Goal: Task Accomplishment & Management: Use online tool/utility

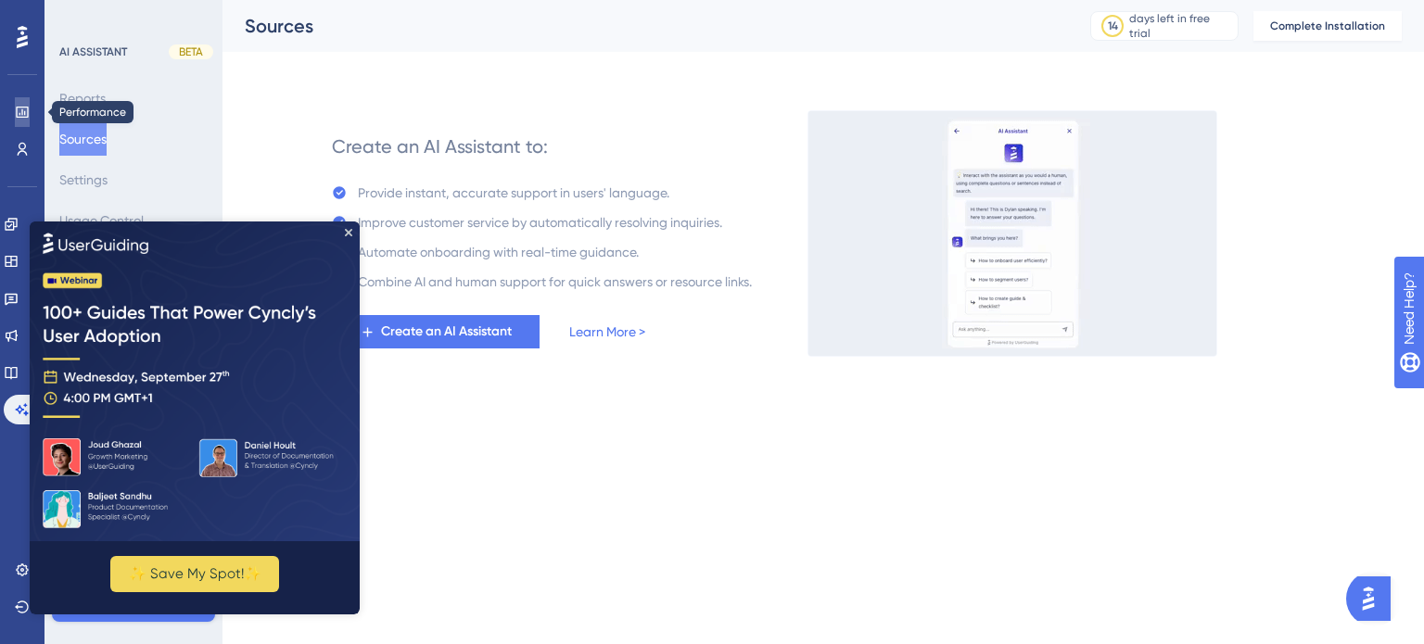
click at [21, 107] on icon at bounding box center [22, 112] width 12 height 11
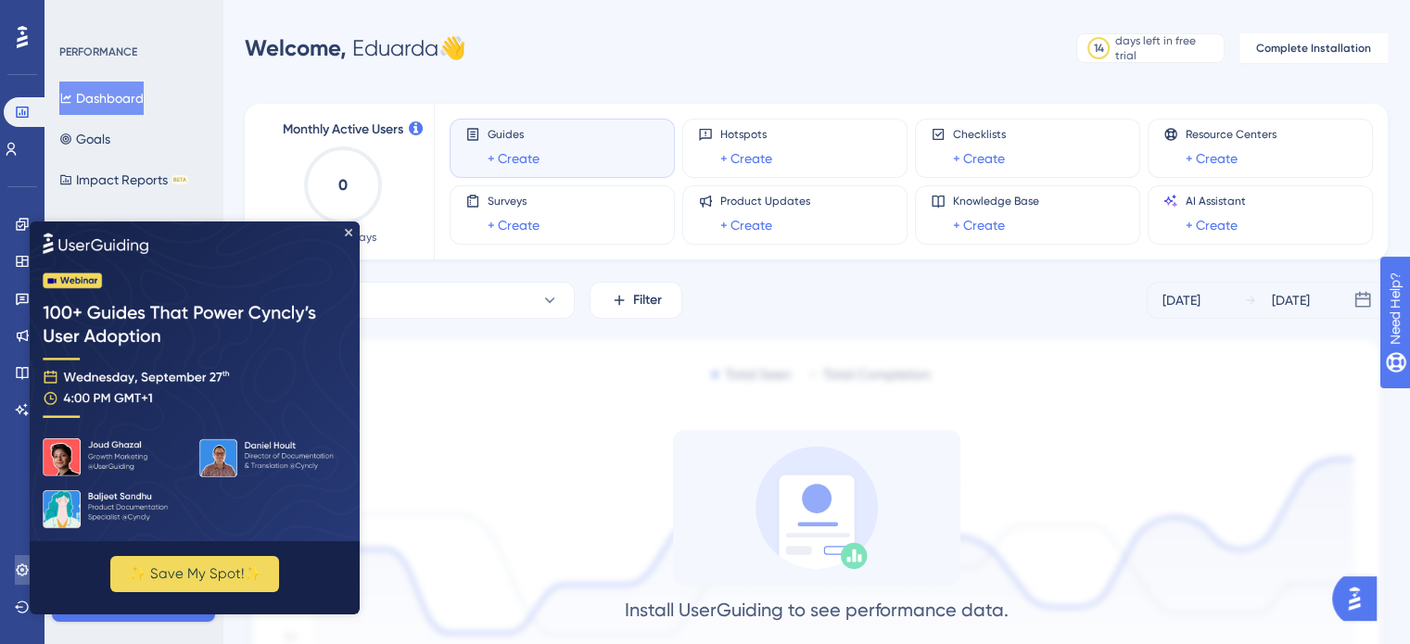
click at [24, 577] on icon at bounding box center [22, 570] width 15 height 15
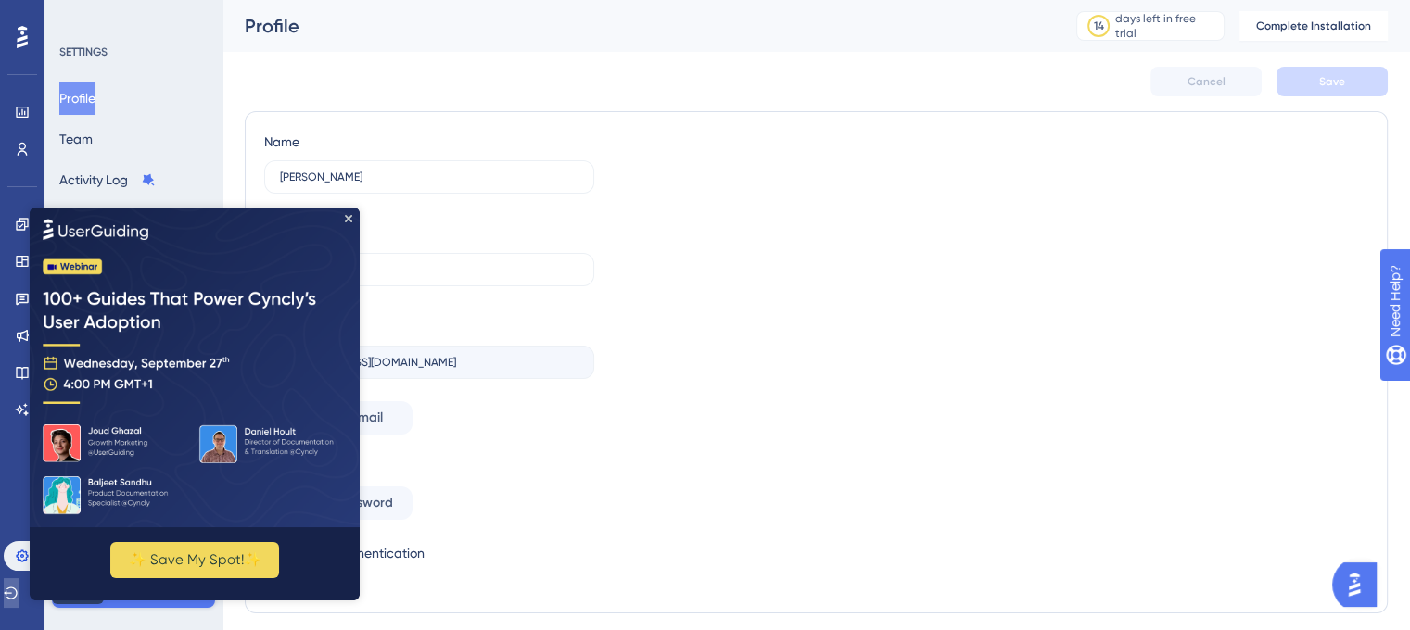
click at [15, 593] on icon at bounding box center [11, 593] width 15 height 15
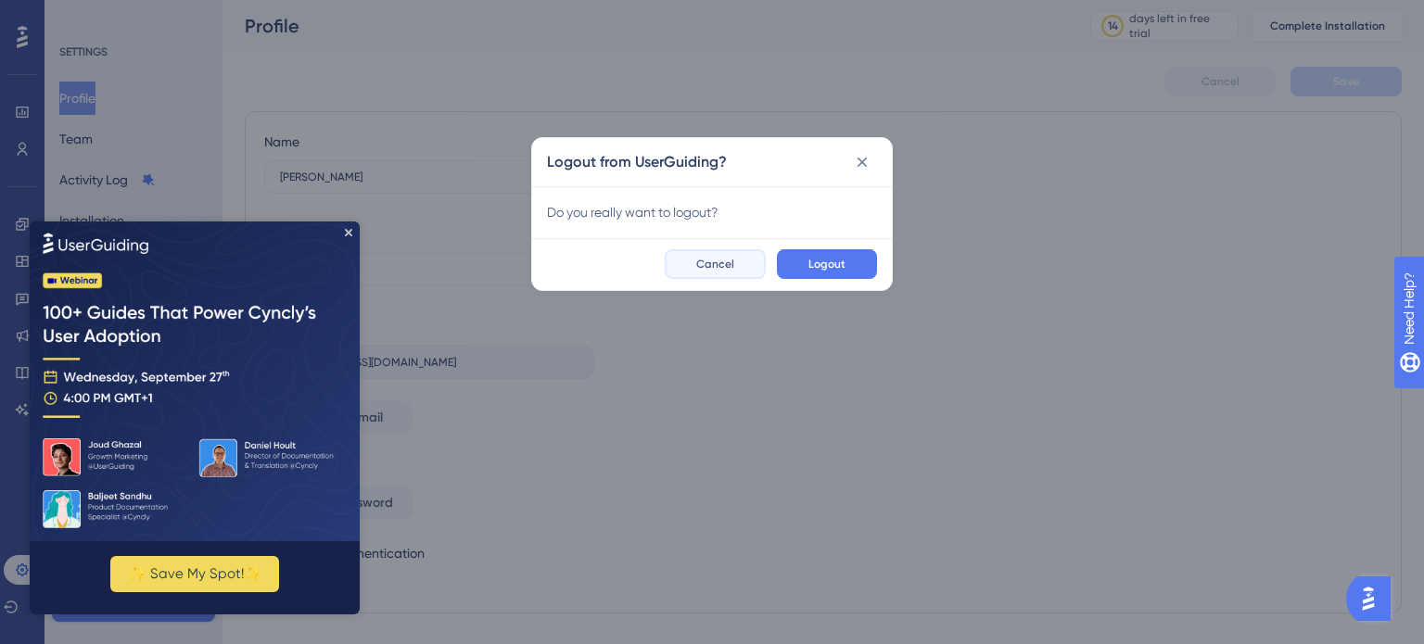
click at [738, 260] on button "Cancel" at bounding box center [715, 264] width 101 height 30
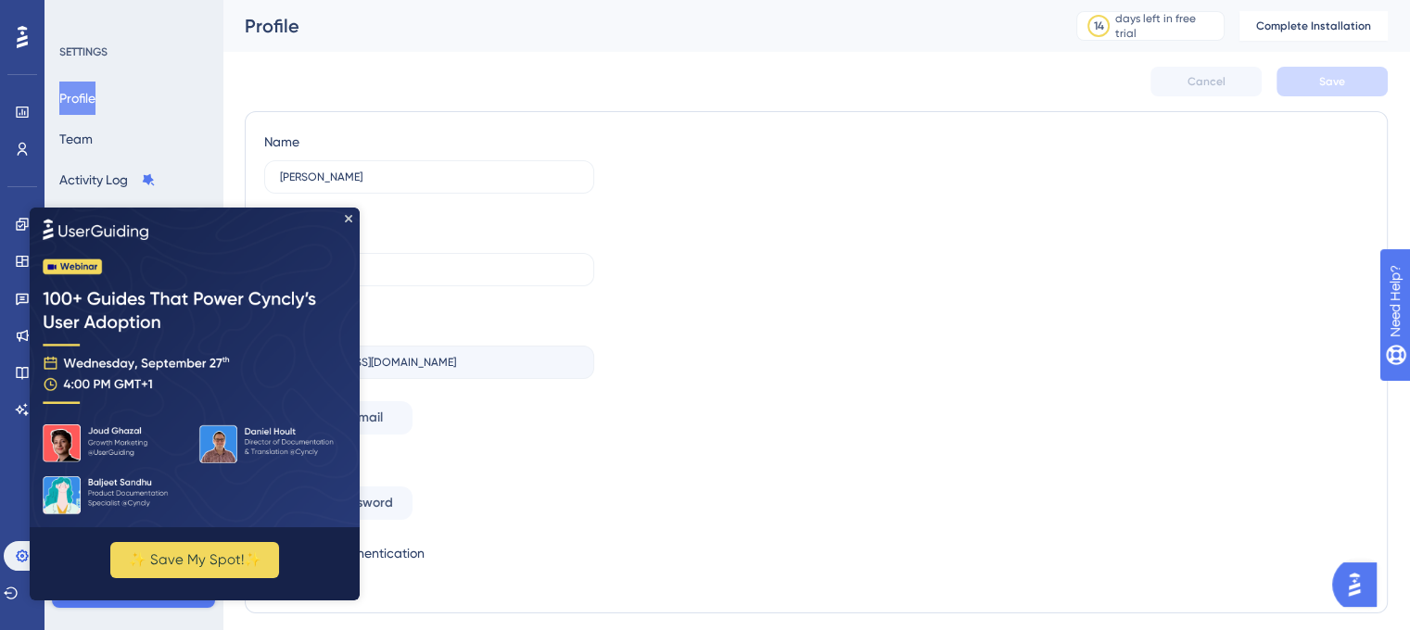
click at [130, 444] on img at bounding box center [195, 368] width 330 height 320
click at [225, 553] on button "✨ Save My Spot!✨" at bounding box center [194, 560] width 169 height 36
click at [109, 222] on img at bounding box center [195, 368] width 330 height 320
click at [348, 216] on icon "Close Preview" at bounding box center [348, 218] width 7 height 7
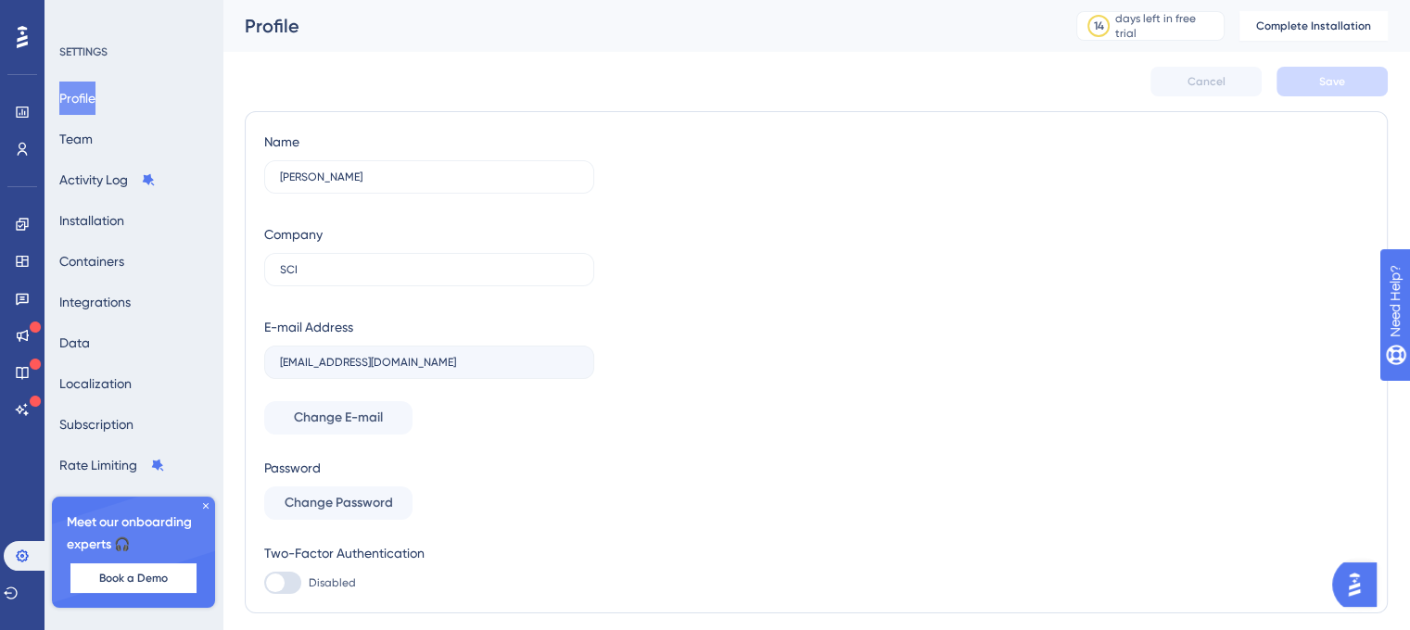
click at [108, 141] on div "✨ INSCREVA-SE AGORA✨" at bounding box center [714, 278] width 1424 height 644
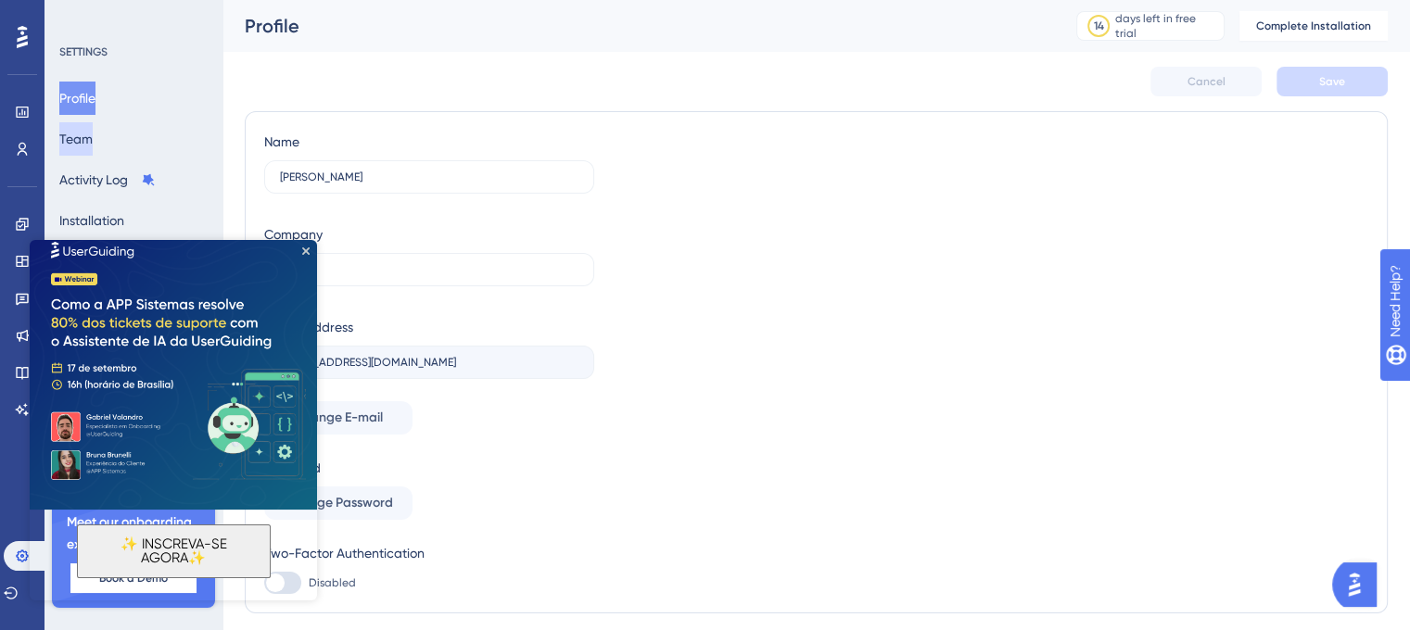
click at [83, 137] on button "Team" at bounding box center [75, 138] width 33 height 33
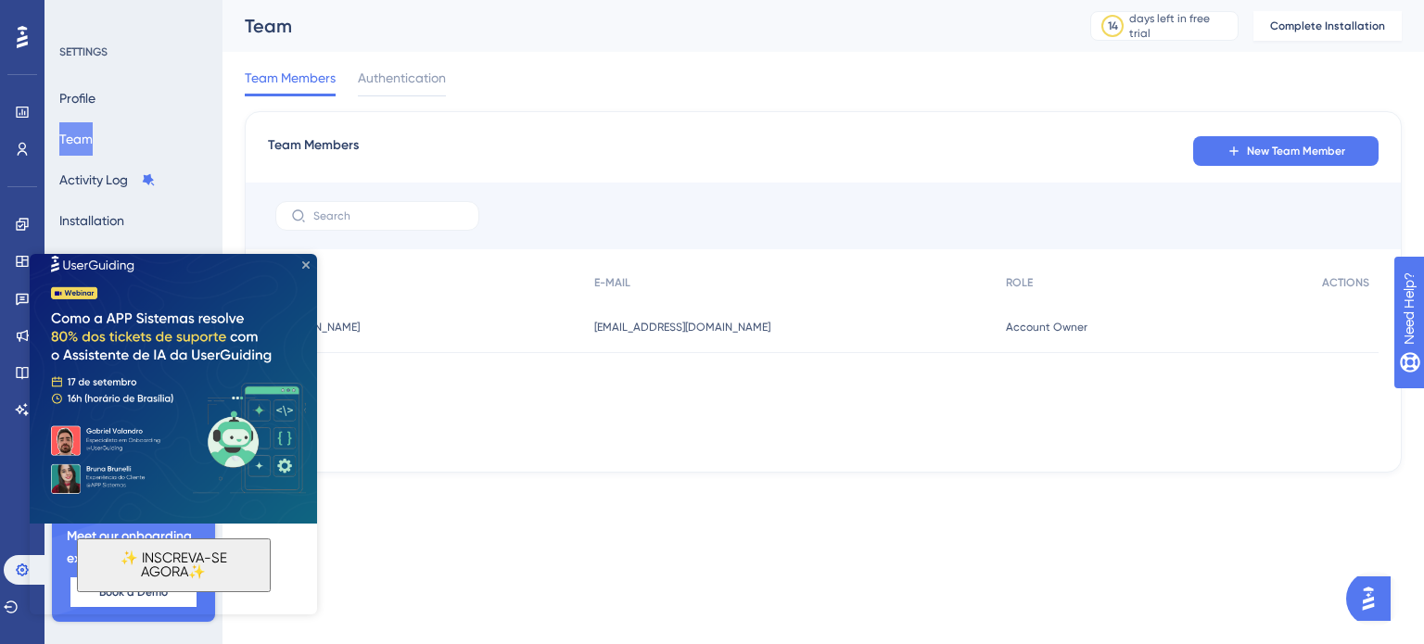
click at [304, 261] on icon "Close Preview" at bounding box center [305, 264] width 7 height 7
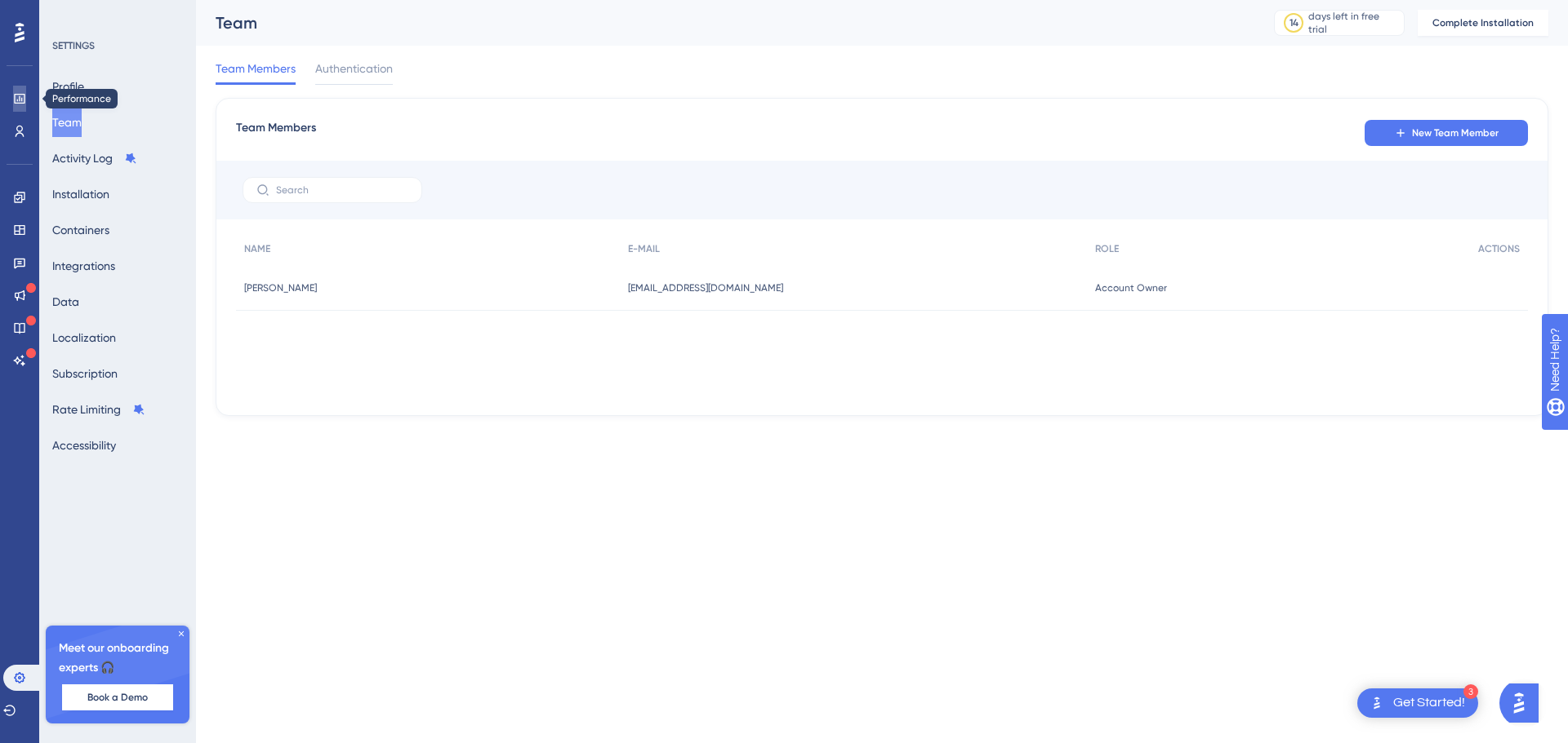
click at [16, 107] on link at bounding box center [19, 99] width 13 height 26
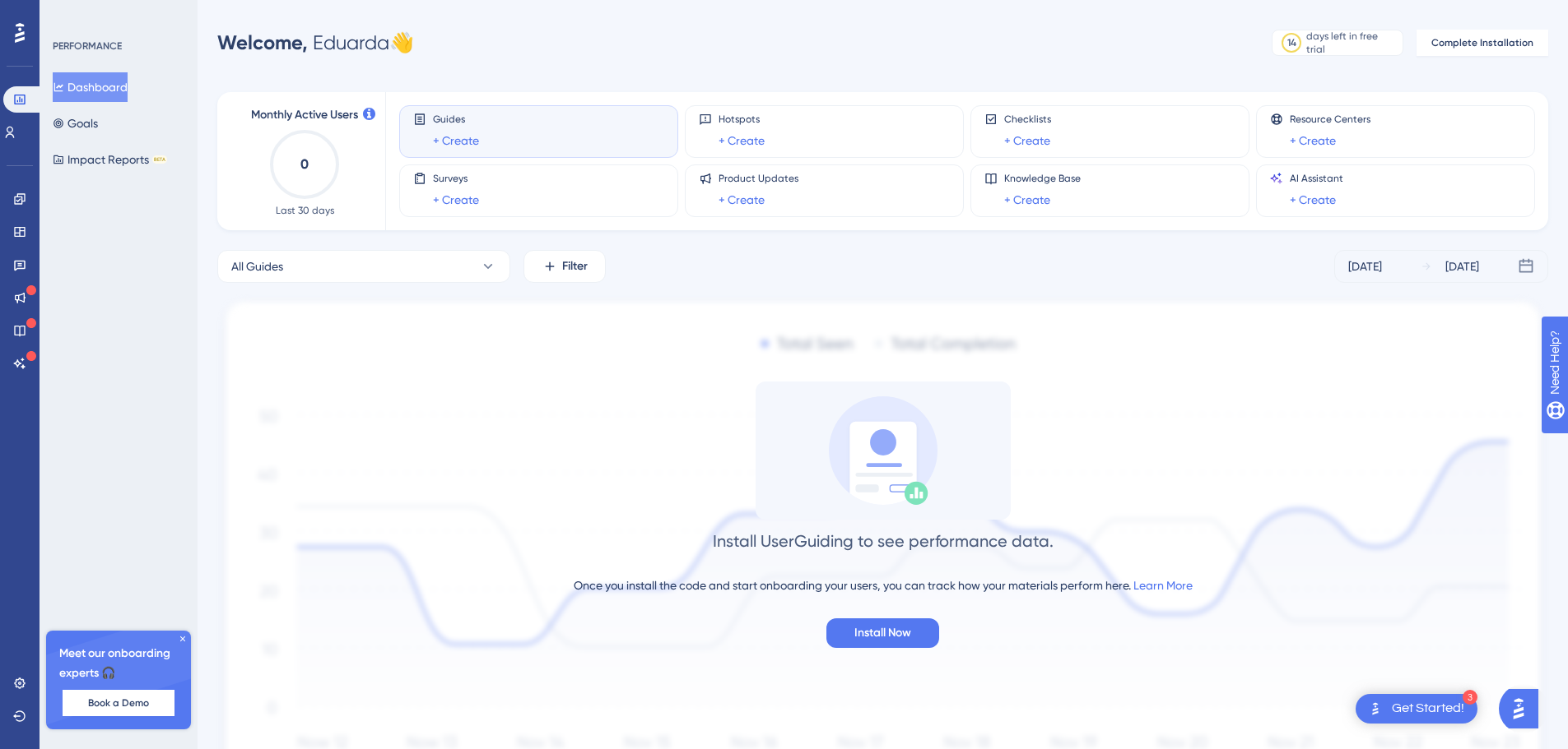
click at [179, 571] on icon at bounding box center [182, 639] width 10 height 10
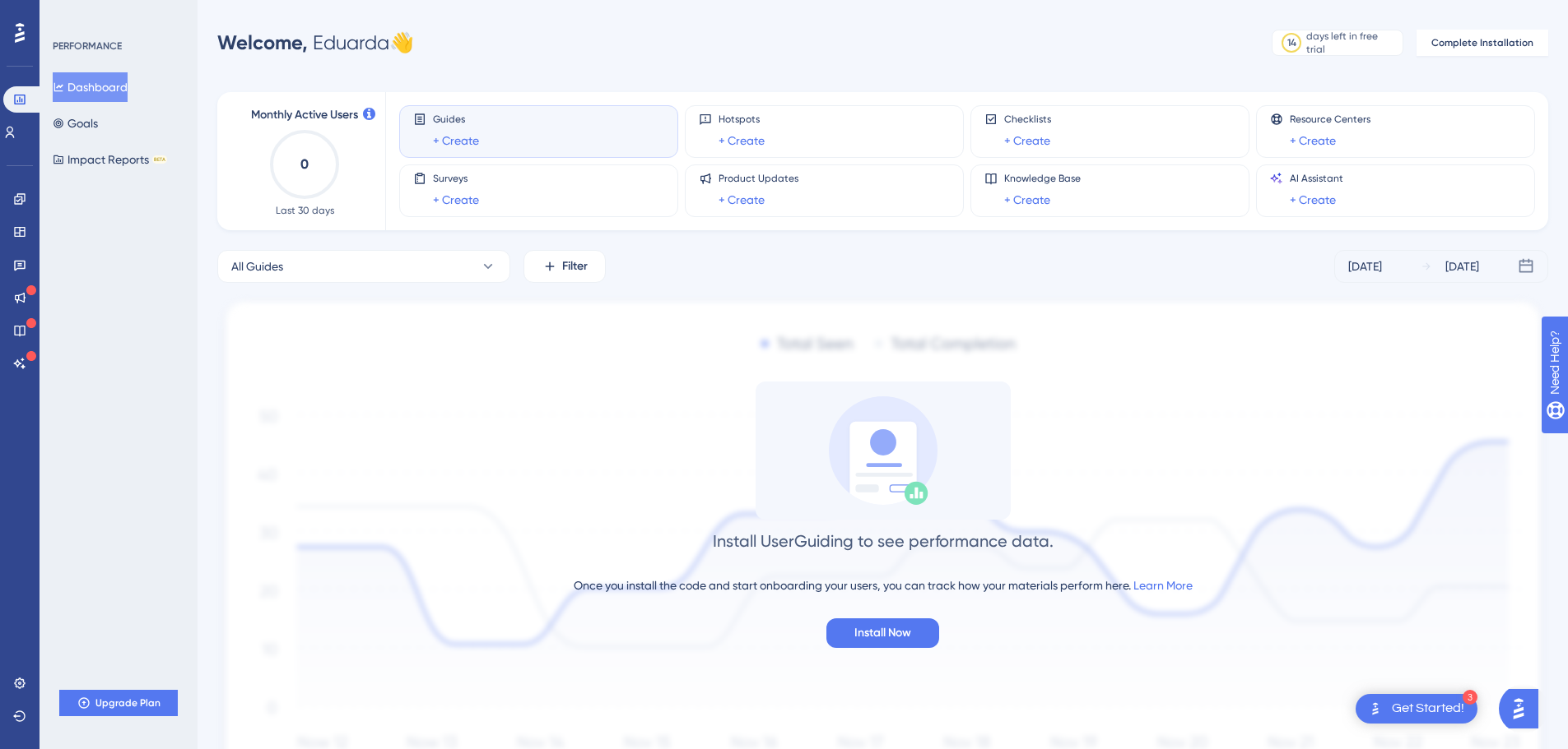
click at [1263, 571] on div "3 Get Started!" at bounding box center [1416, 708] width 122 height 29
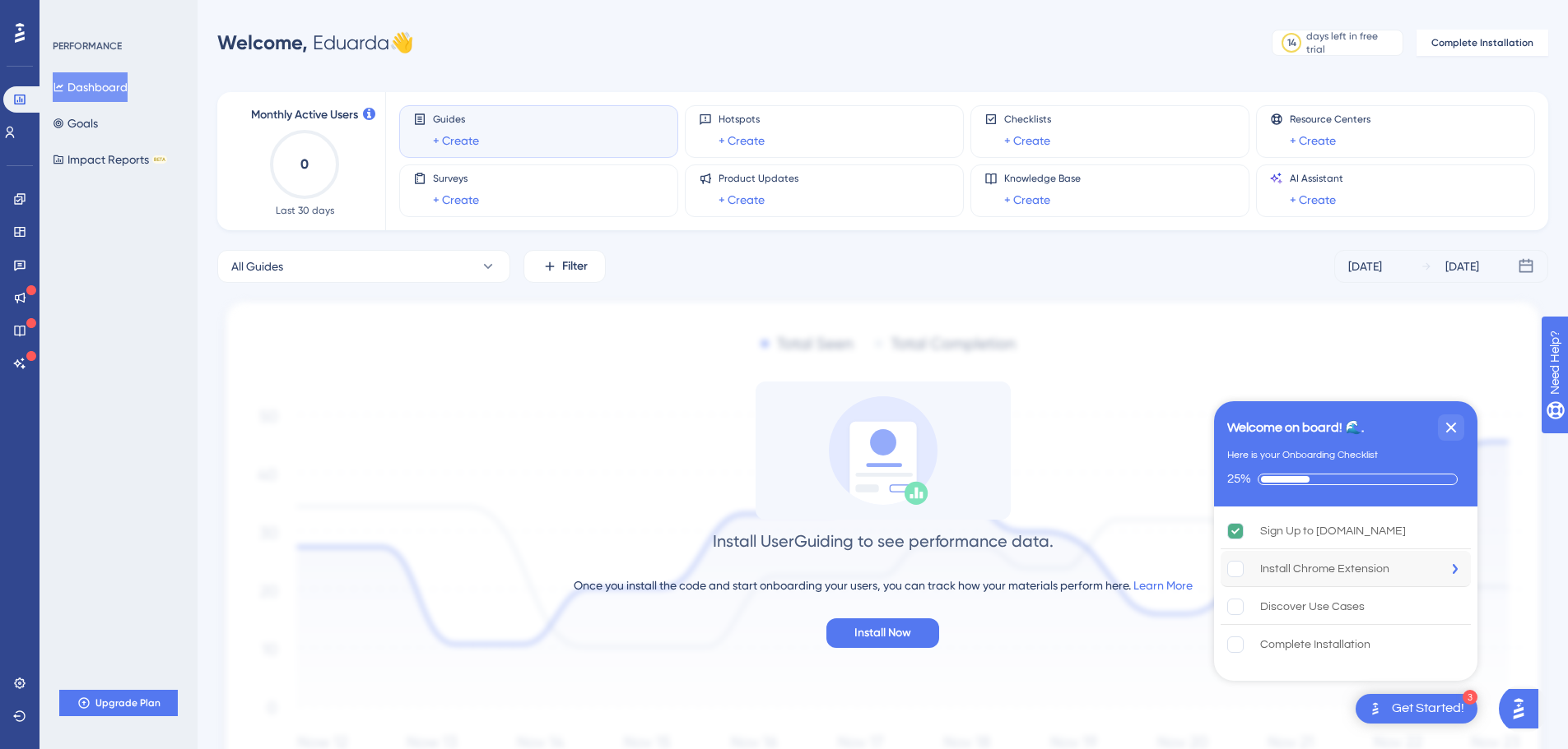
click at [1252, 571] on div "Install Chrome Extension is incomplete." at bounding box center [1243, 569] width 33 height 17
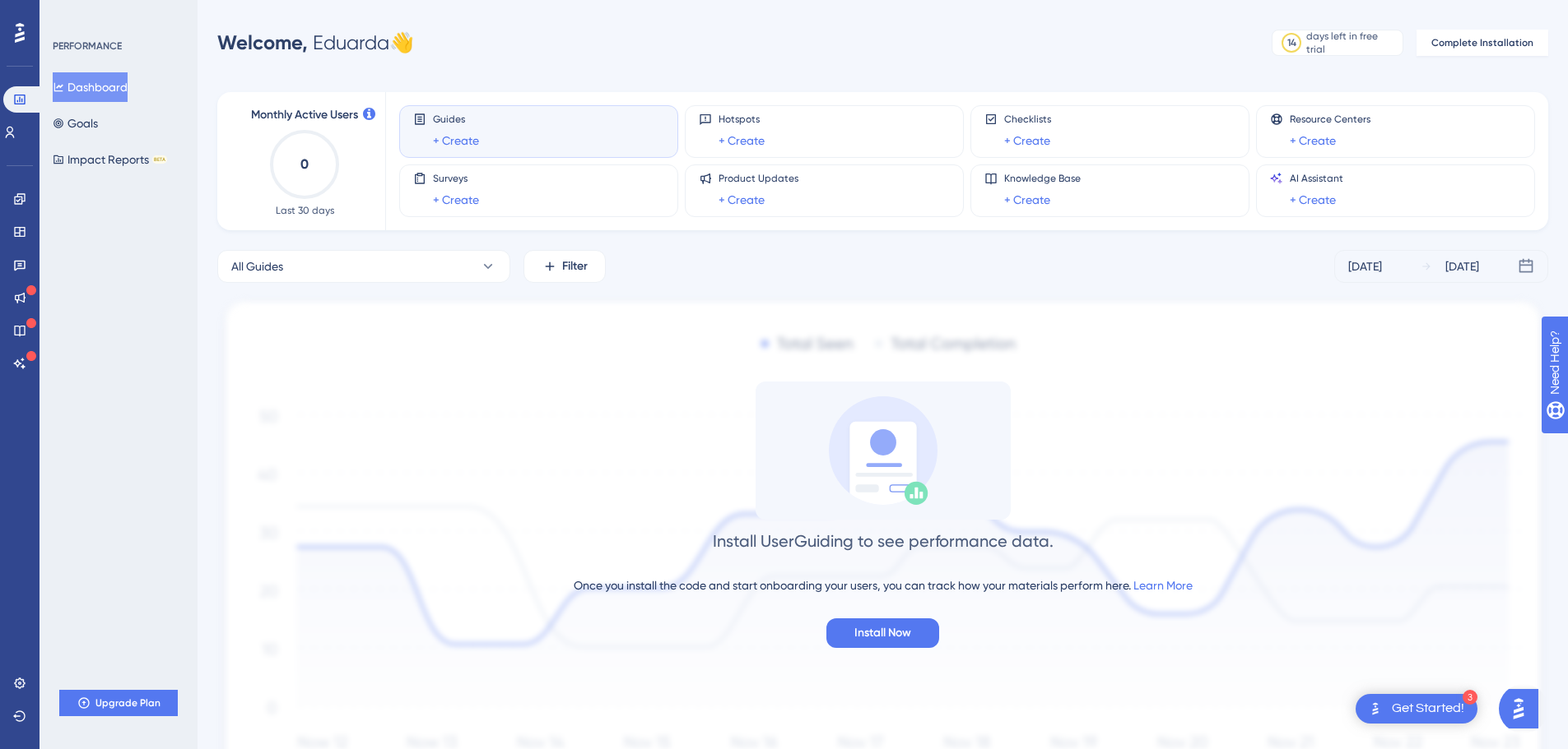
click at [913, 571] on button "Install Now" at bounding box center [883, 633] width 113 height 29
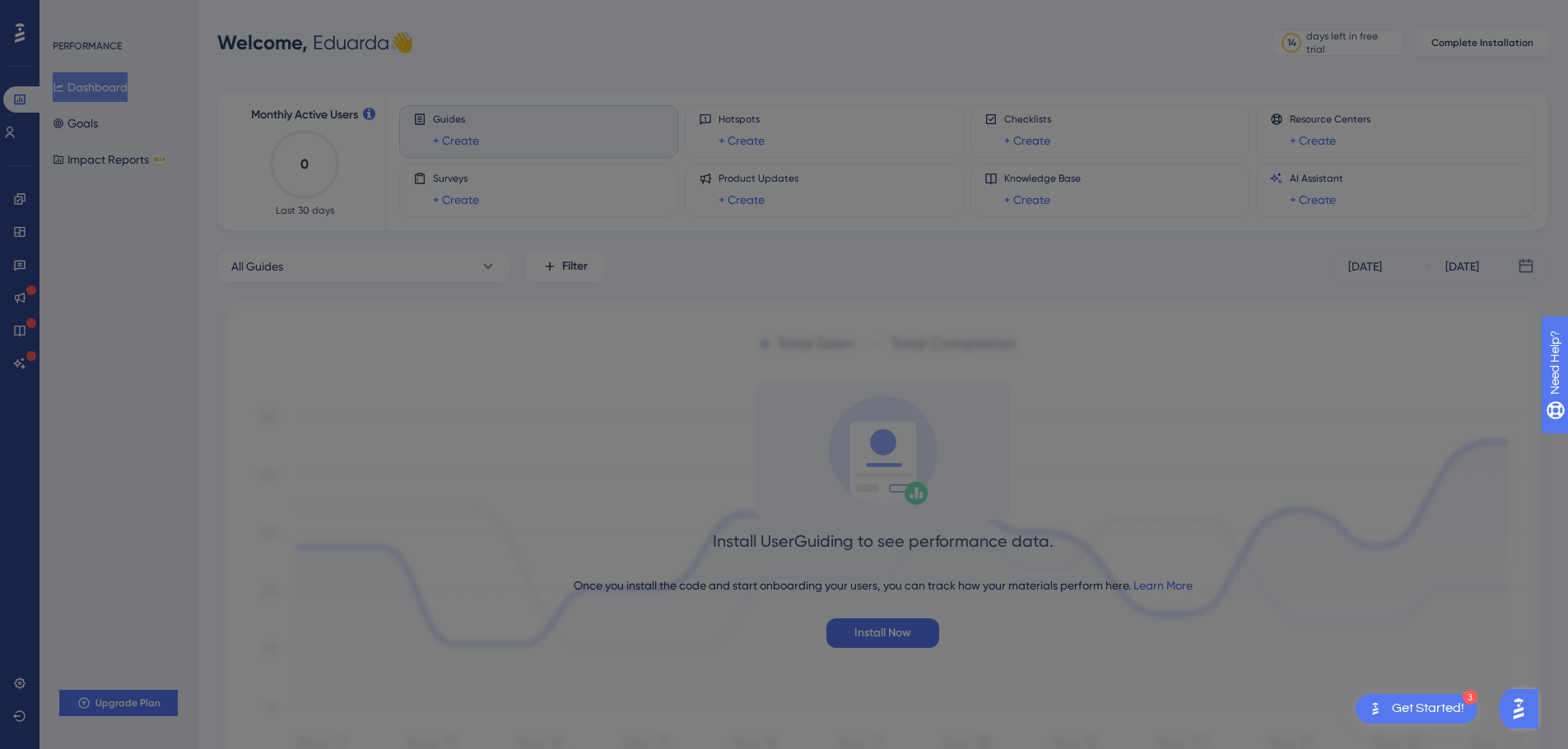
drag, startPoint x: 1241, startPoint y: -81, endPoint x: 1256, endPoint y: -81, distance: 15.0
click at [1256, 0] on html "Which one are you? Let us offer you the best installation guidance. TECHNICAL N…" at bounding box center [790, 176] width 1580 height 352
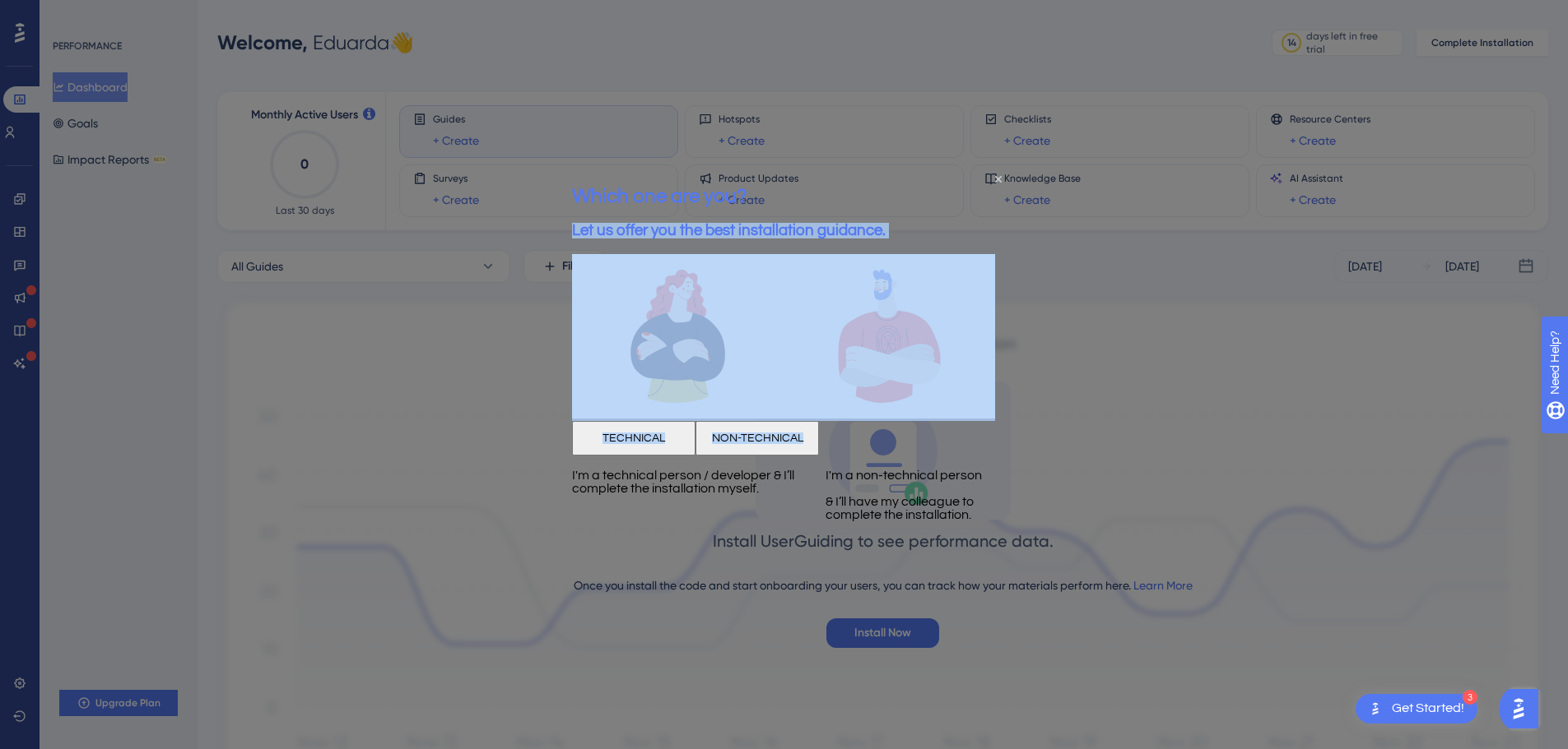
click at [695, 456] on div "TECHNICAL" at bounding box center [633, 438] width 123 height 35
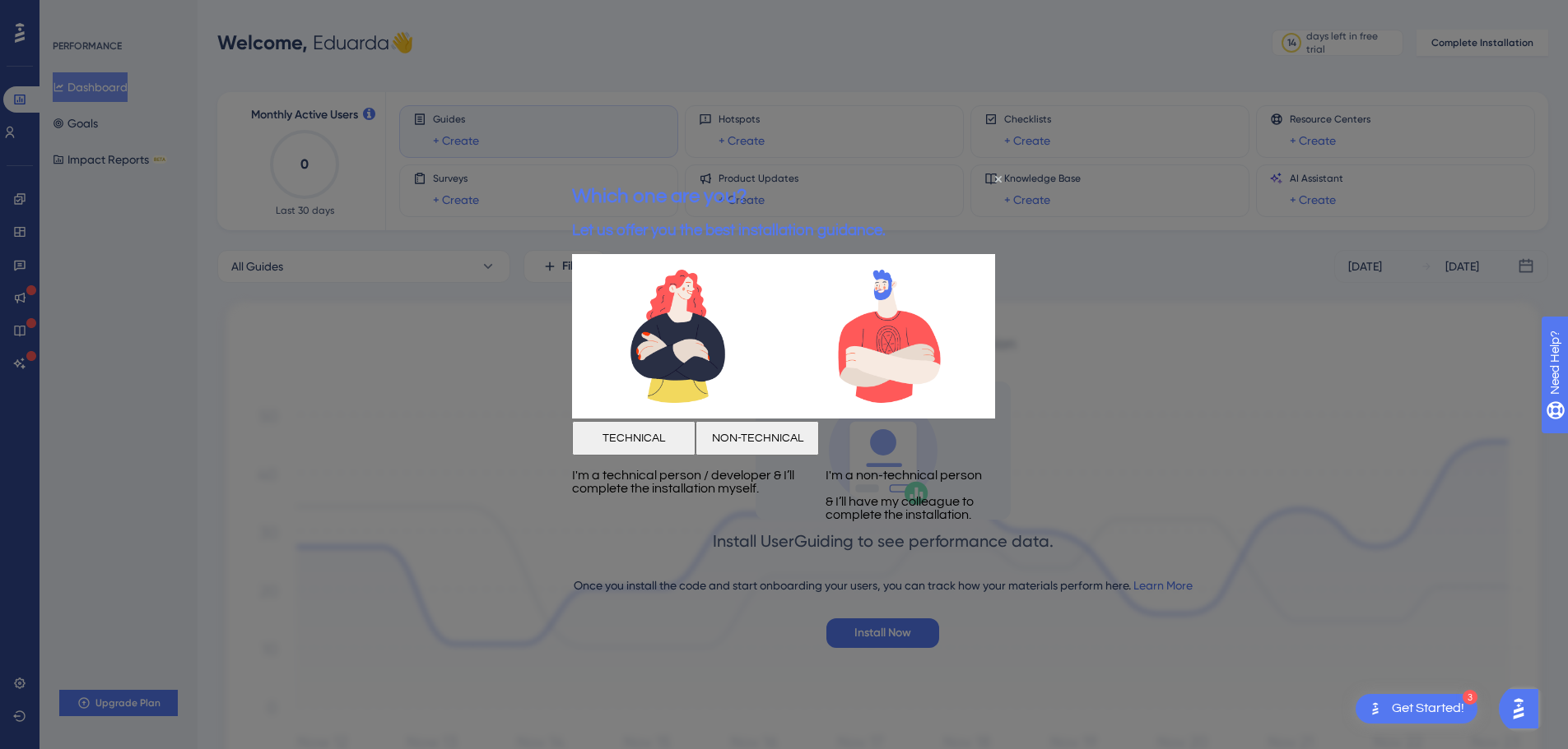
click at [676, 456] on button "TECHNICAL" at bounding box center [633, 438] width 123 height 35
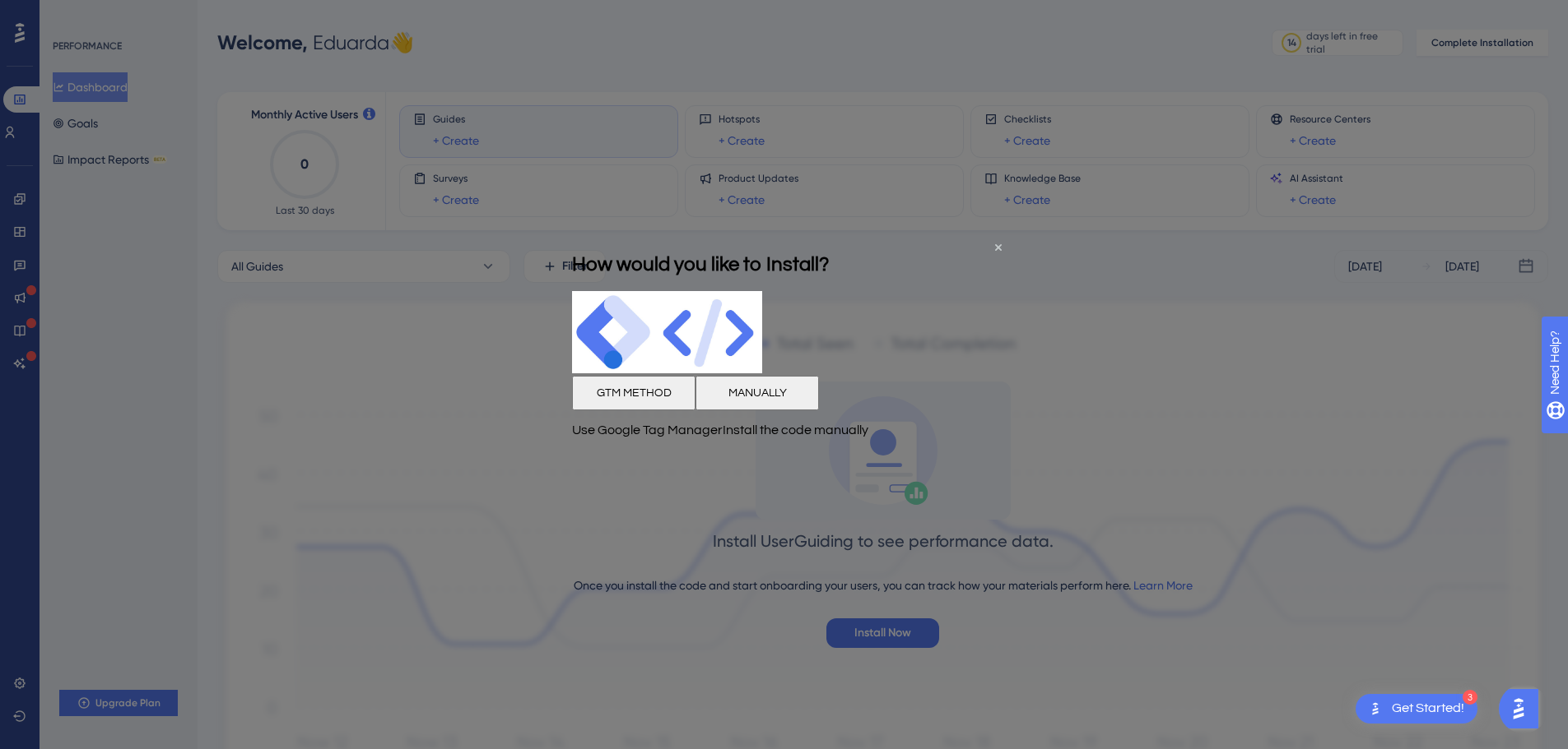
click at [857, 571] on div at bounding box center [784, 374] width 1568 height 749
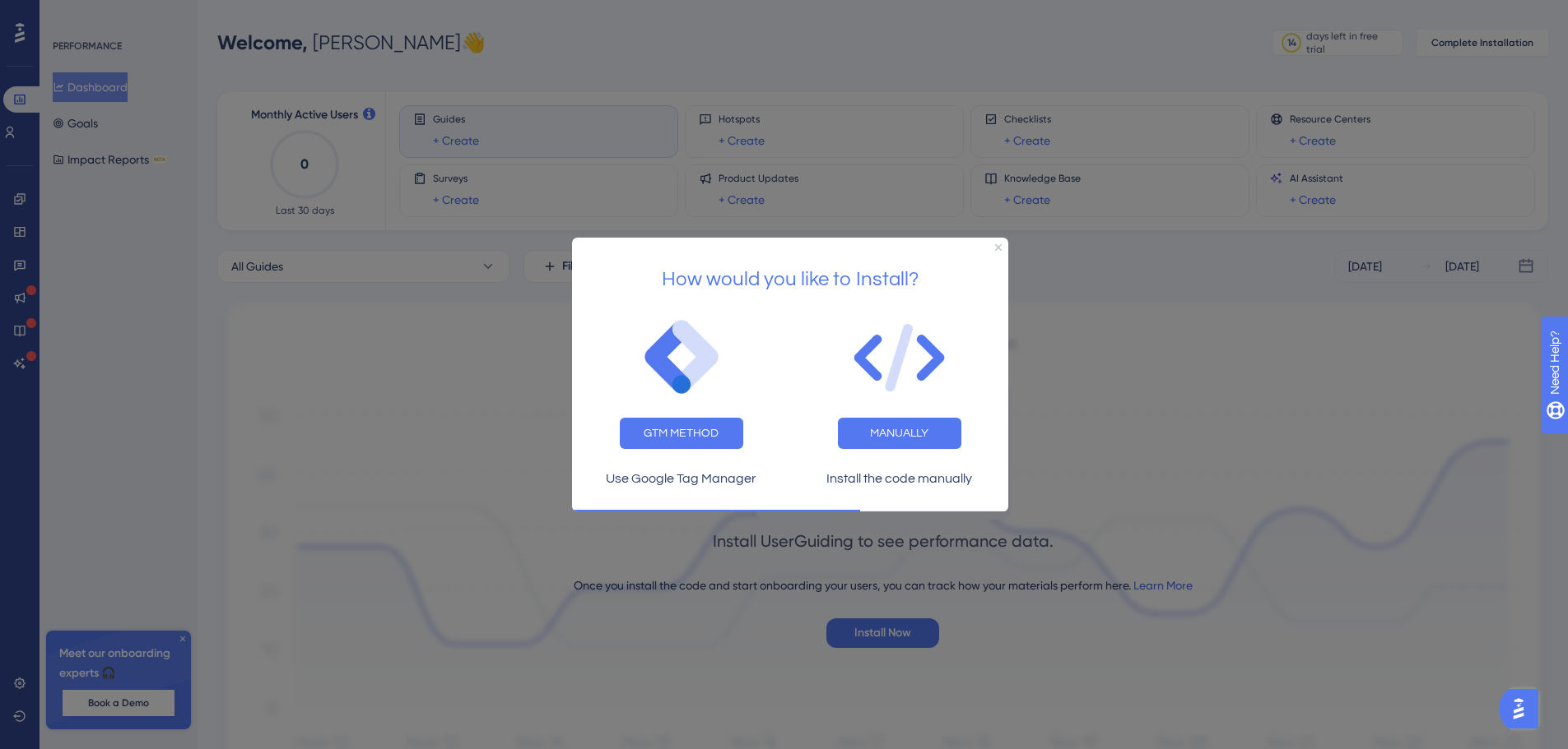
click at [697, 481] on p "Use Google Tag Manager" at bounding box center [681, 478] width 192 height 21
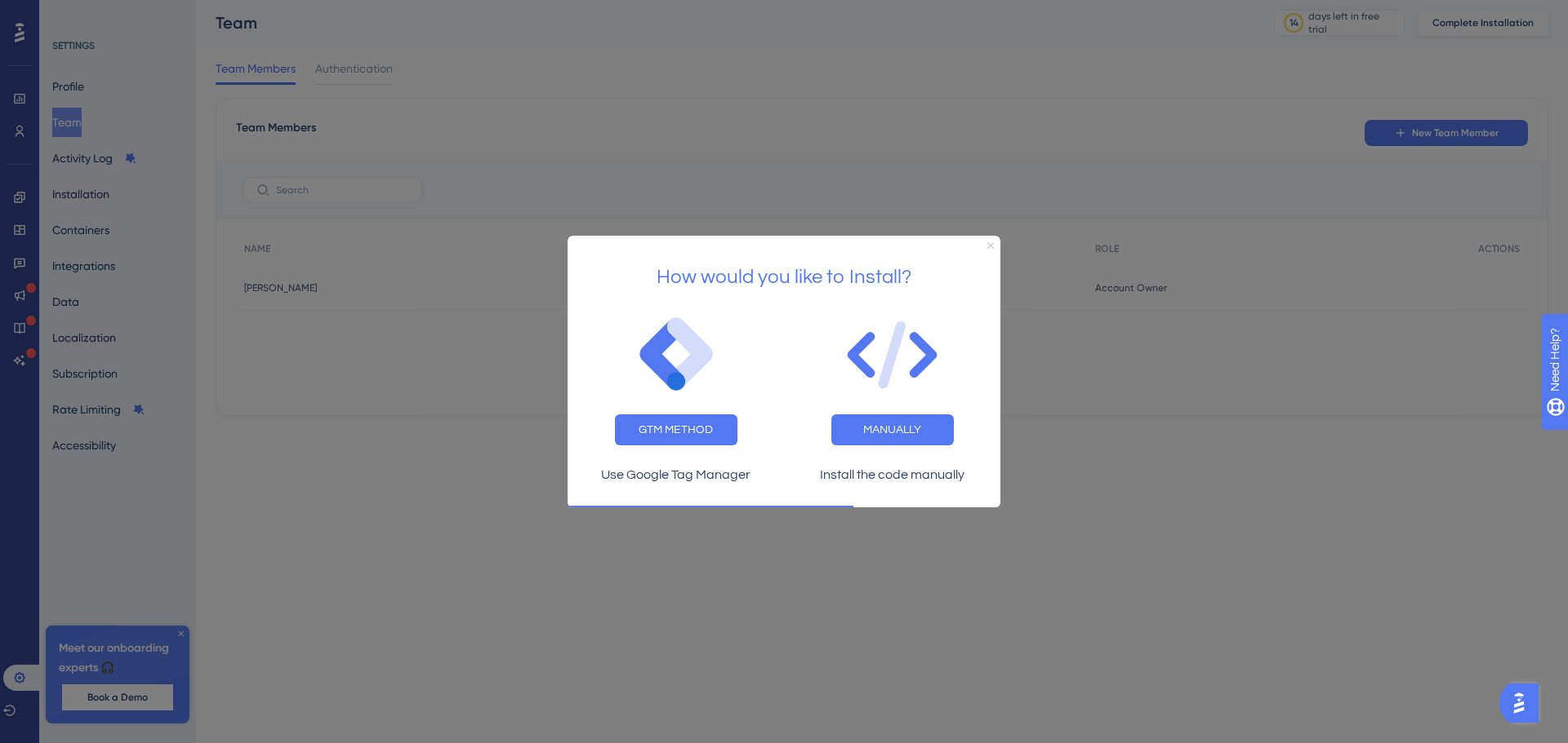
click at [991, 247] on icon "Close Preview" at bounding box center [990, 244] width 6 height 6
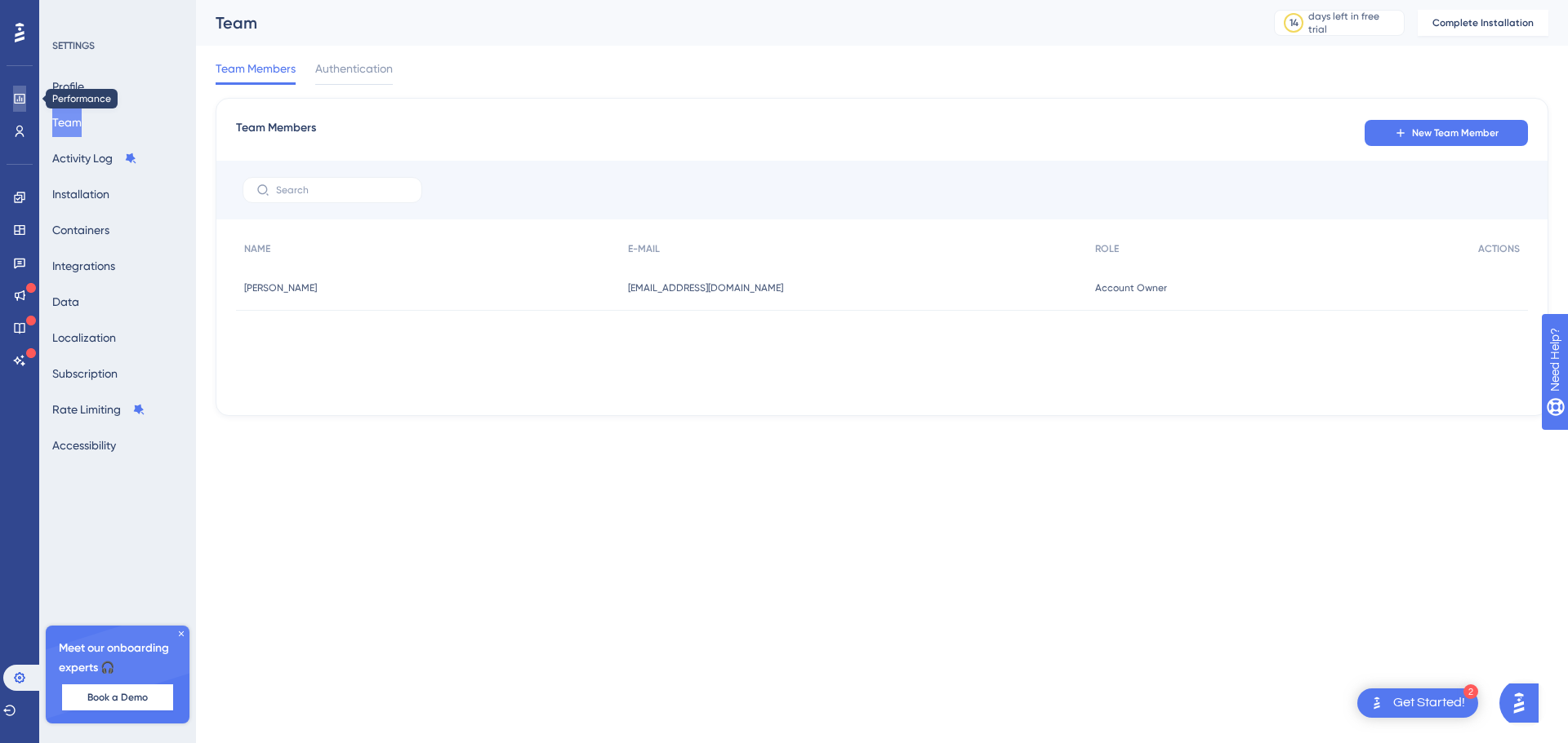
drag, startPoint x: 26, startPoint y: 107, endPoint x: 76, endPoint y: 253, distance: 154.3
click at [26, 107] on link at bounding box center [19, 99] width 13 height 26
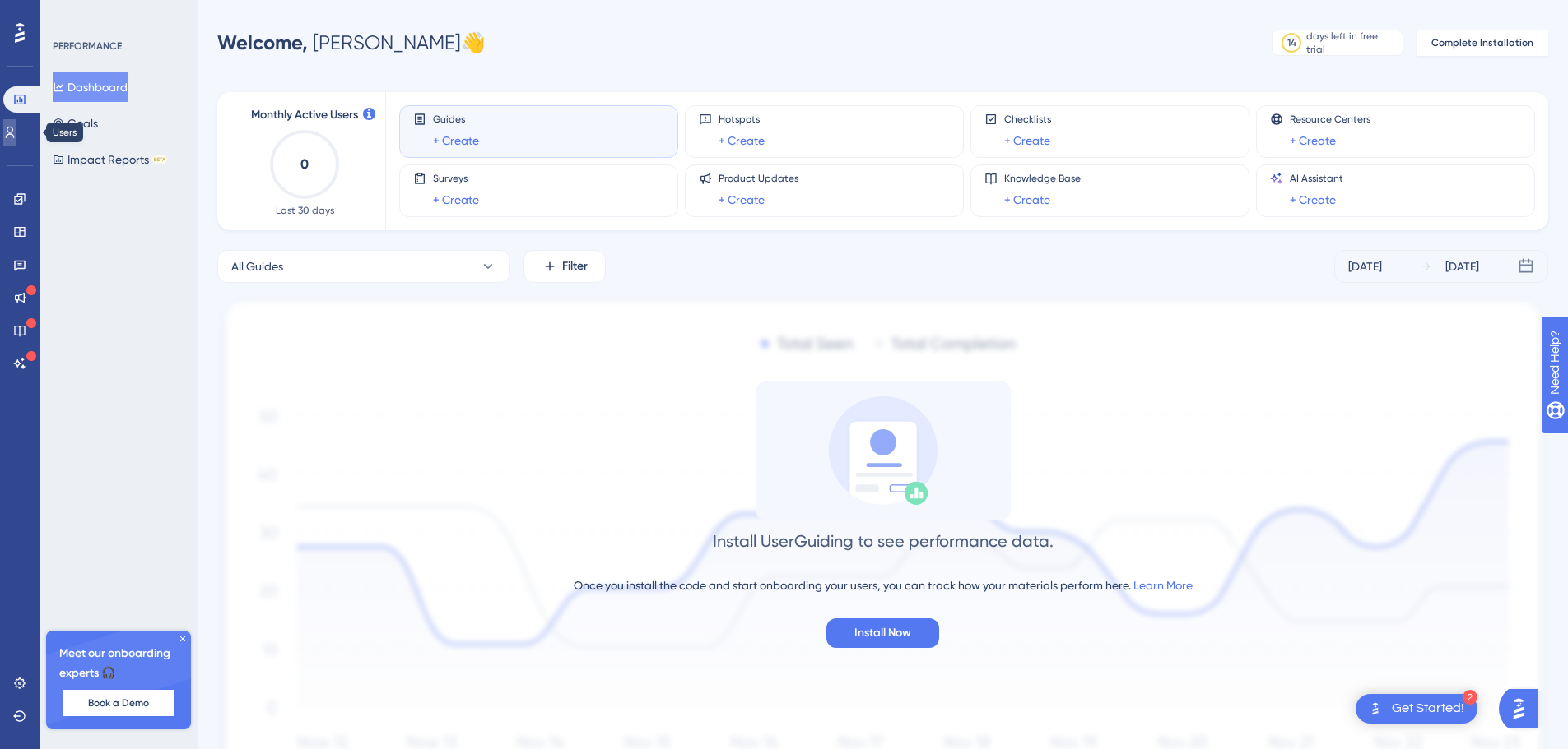
click at [17, 142] on link at bounding box center [10, 132] width 13 height 27
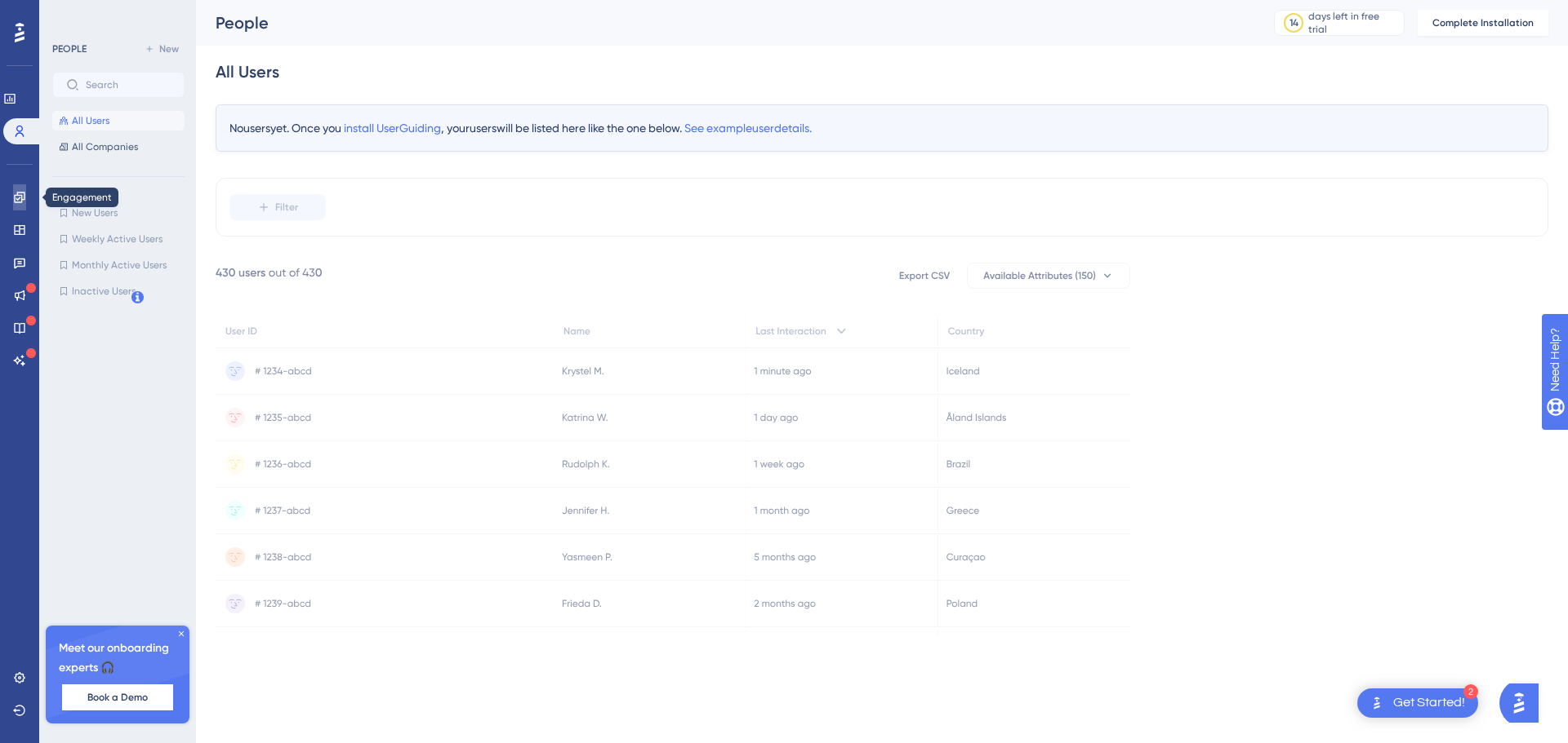
click at [18, 202] on icon at bounding box center [19, 197] width 11 height 11
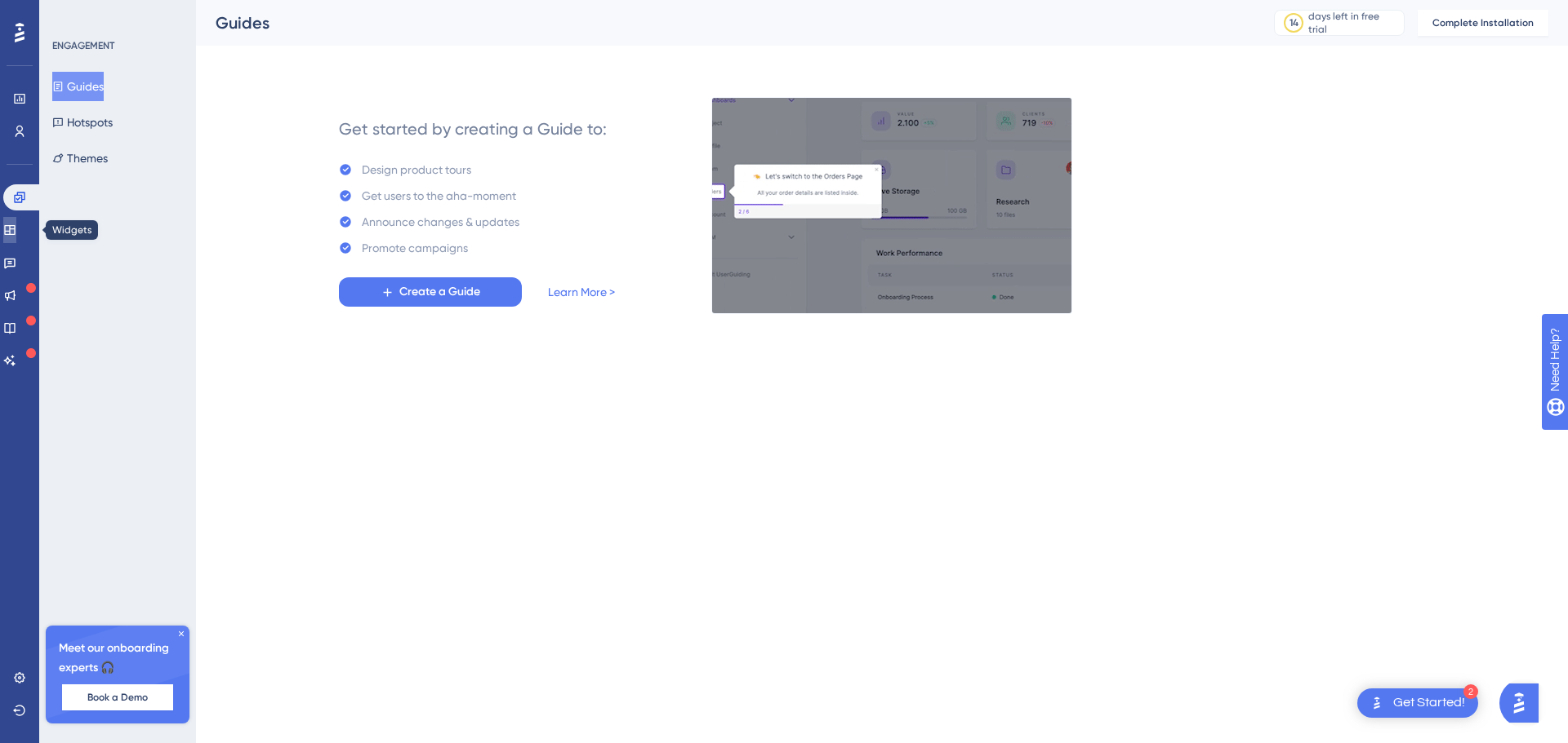
click at [17, 229] on icon at bounding box center [10, 230] width 13 height 13
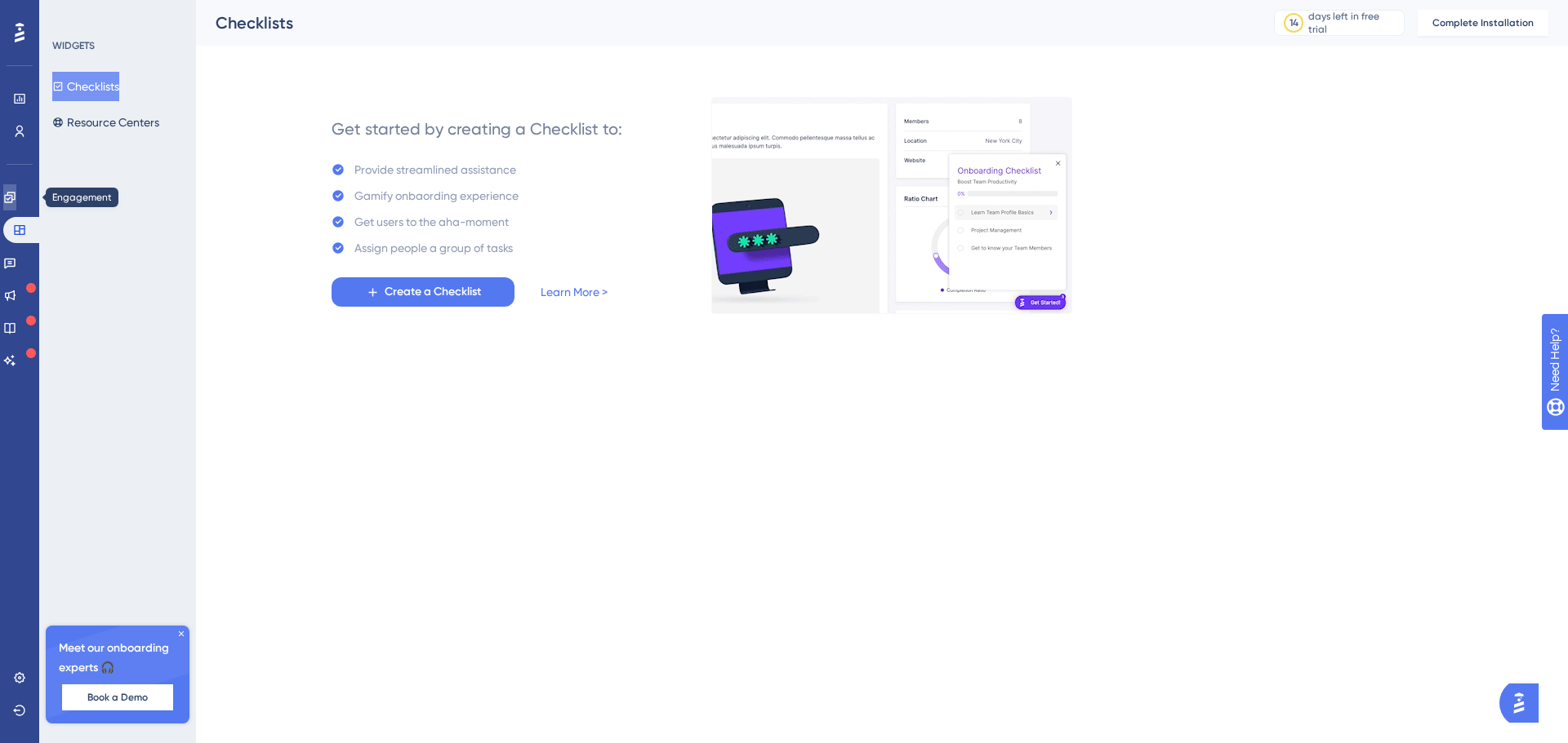
click at [17, 188] on link at bounding box center [10, 197] width 13 height 26
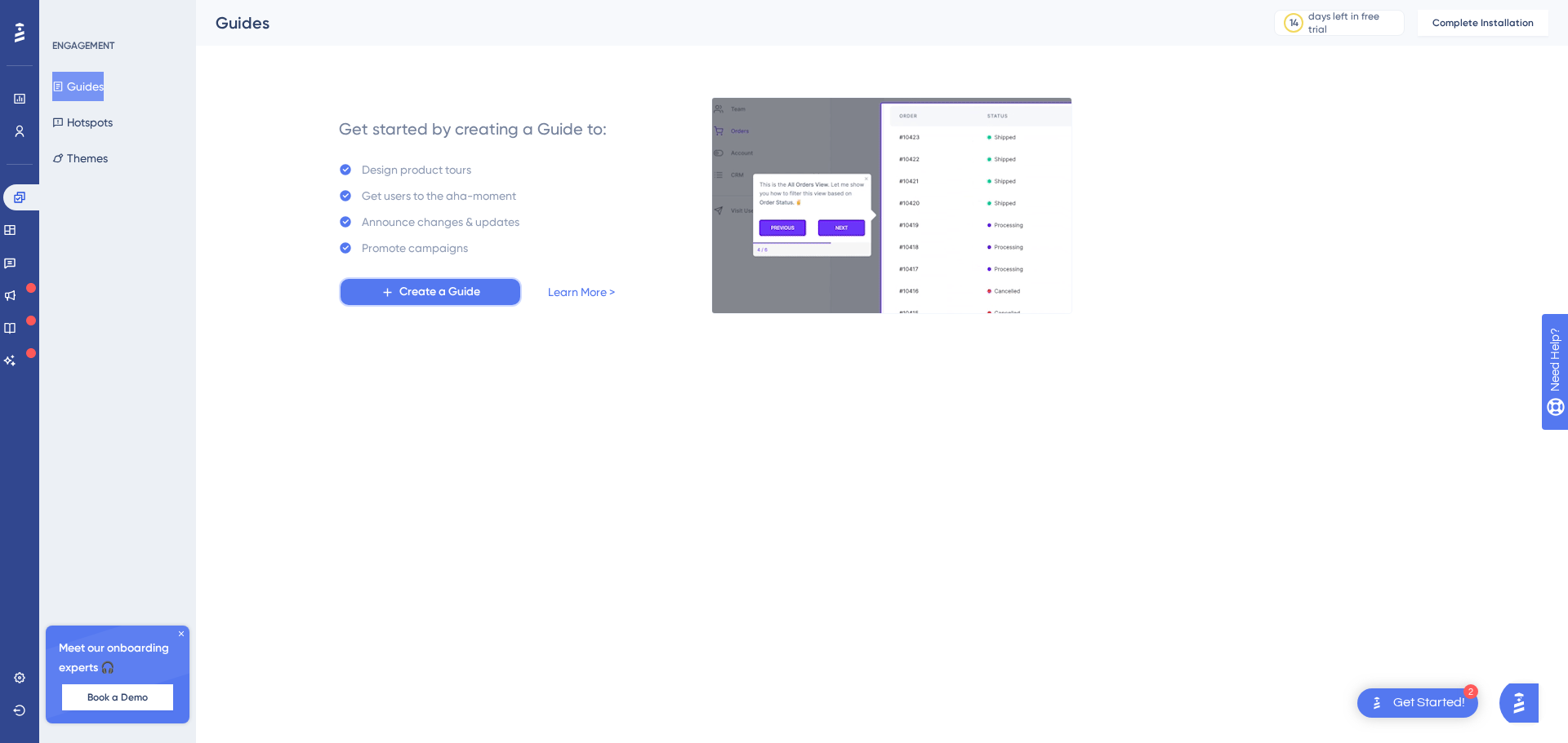
click at [431, 280] on button "Create a Guide" at bounding box center [431, 291] width 183 height 29
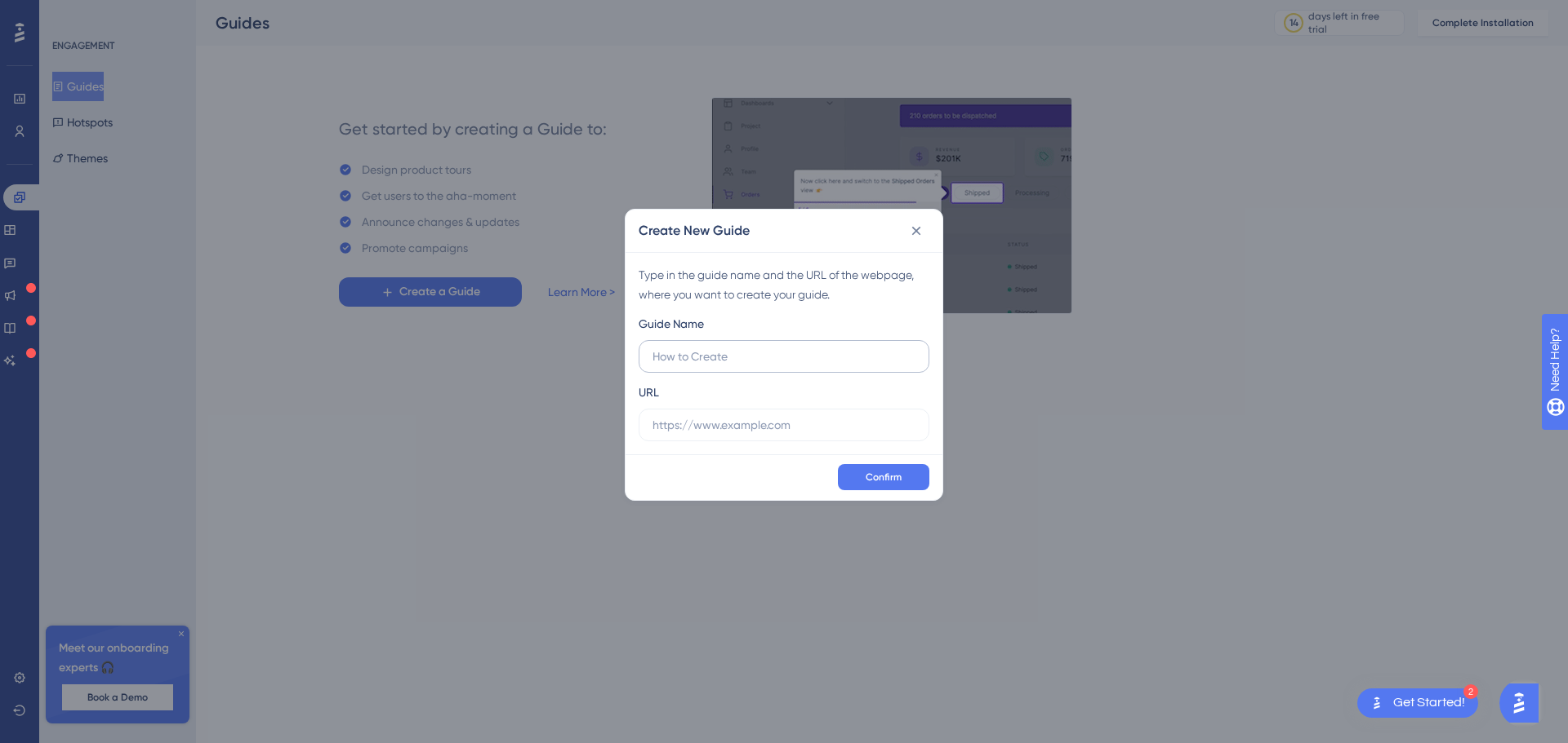
click at [775, 348] on input "text" at bounding box center [784, 357] width 263 height 18
type input "SCI"
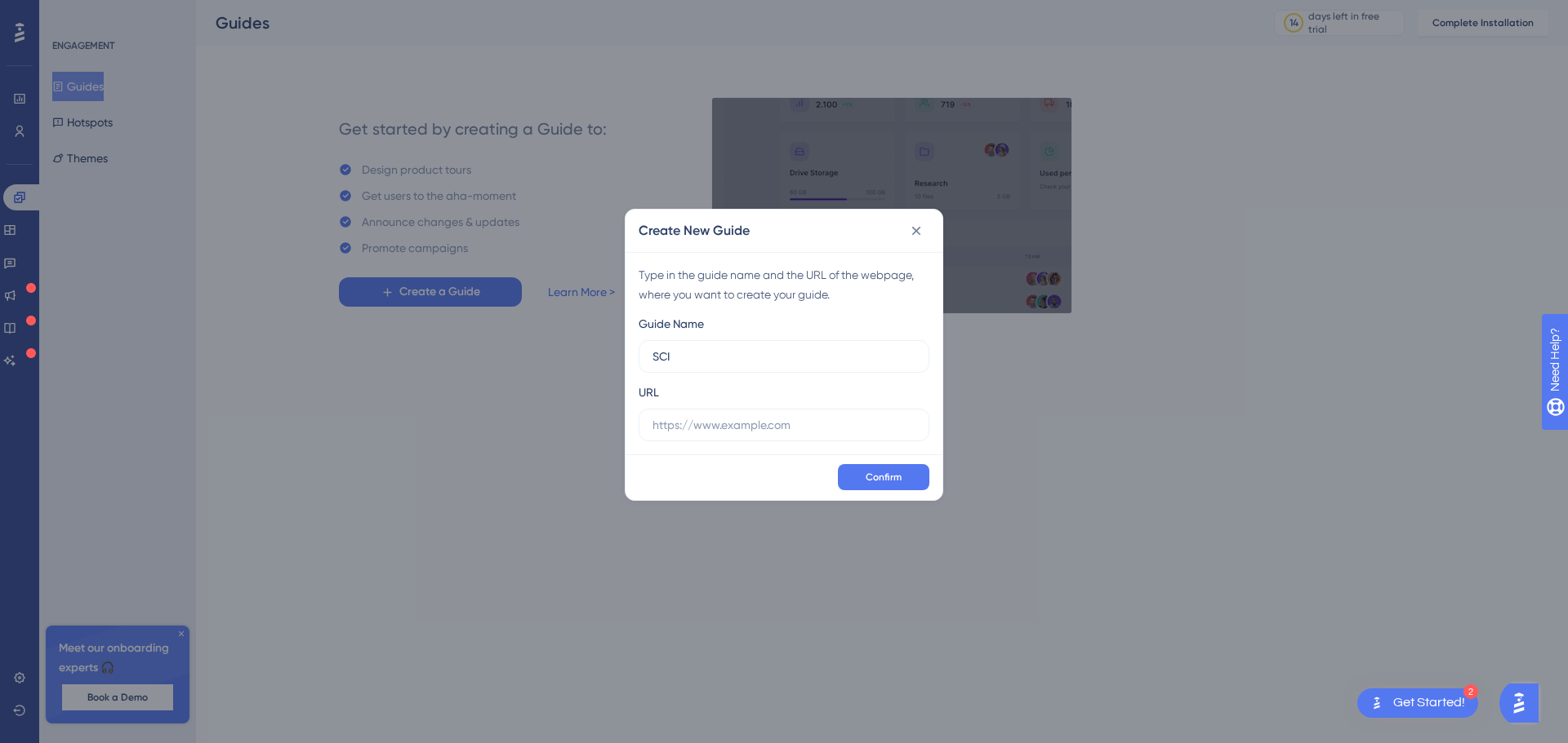
drag, startPoint x: 754, startPoint y: 451, endPoint x: 769, endPoint y: 423, distance: 31.8
click at [755, 451] on div "Type in the guide name and the URL of the webpage, where you want to create you…" at bounding box center [784, 353] width 317 height 202
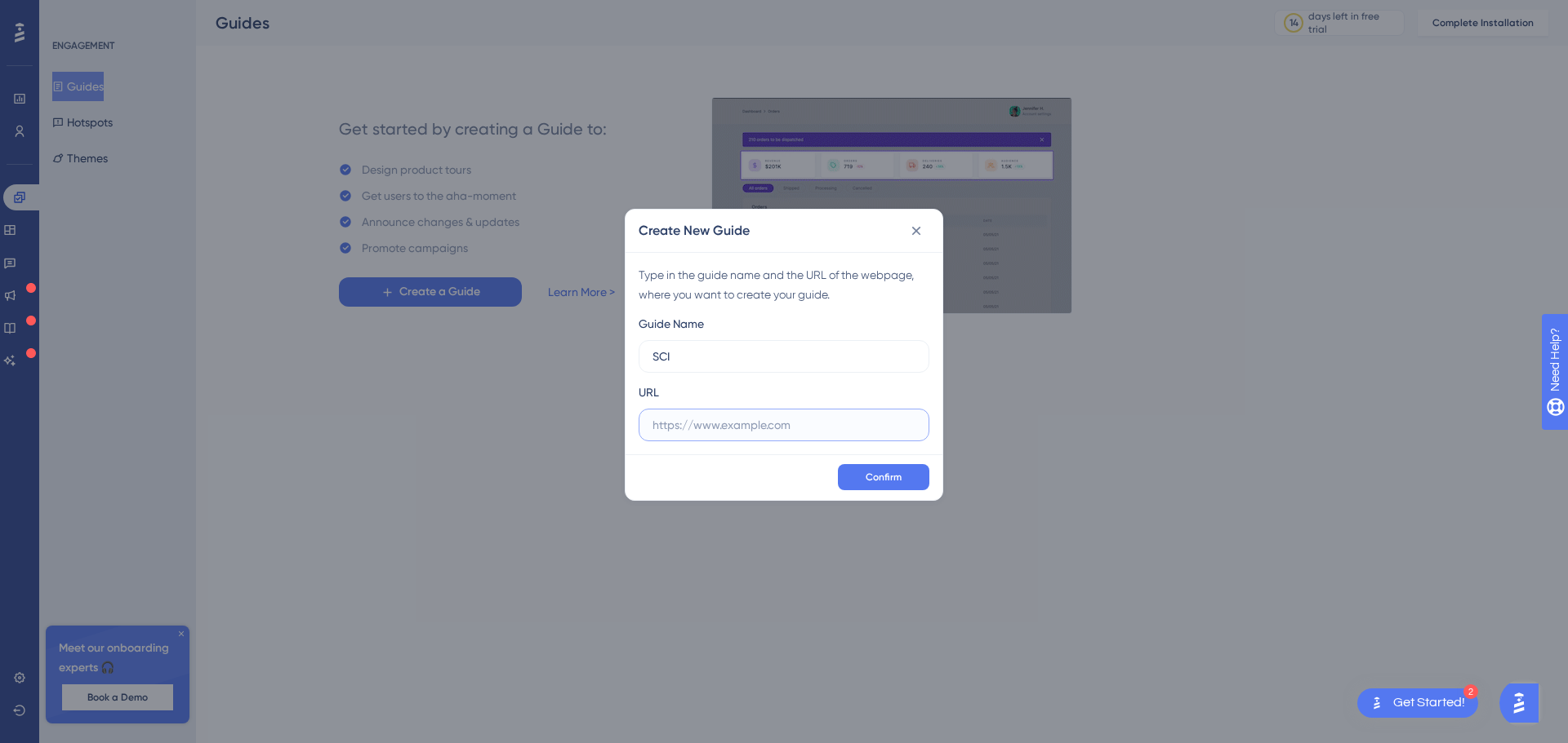
click at [769, 423] on input "text" at bounding box center [784, 425] width 263 height 18
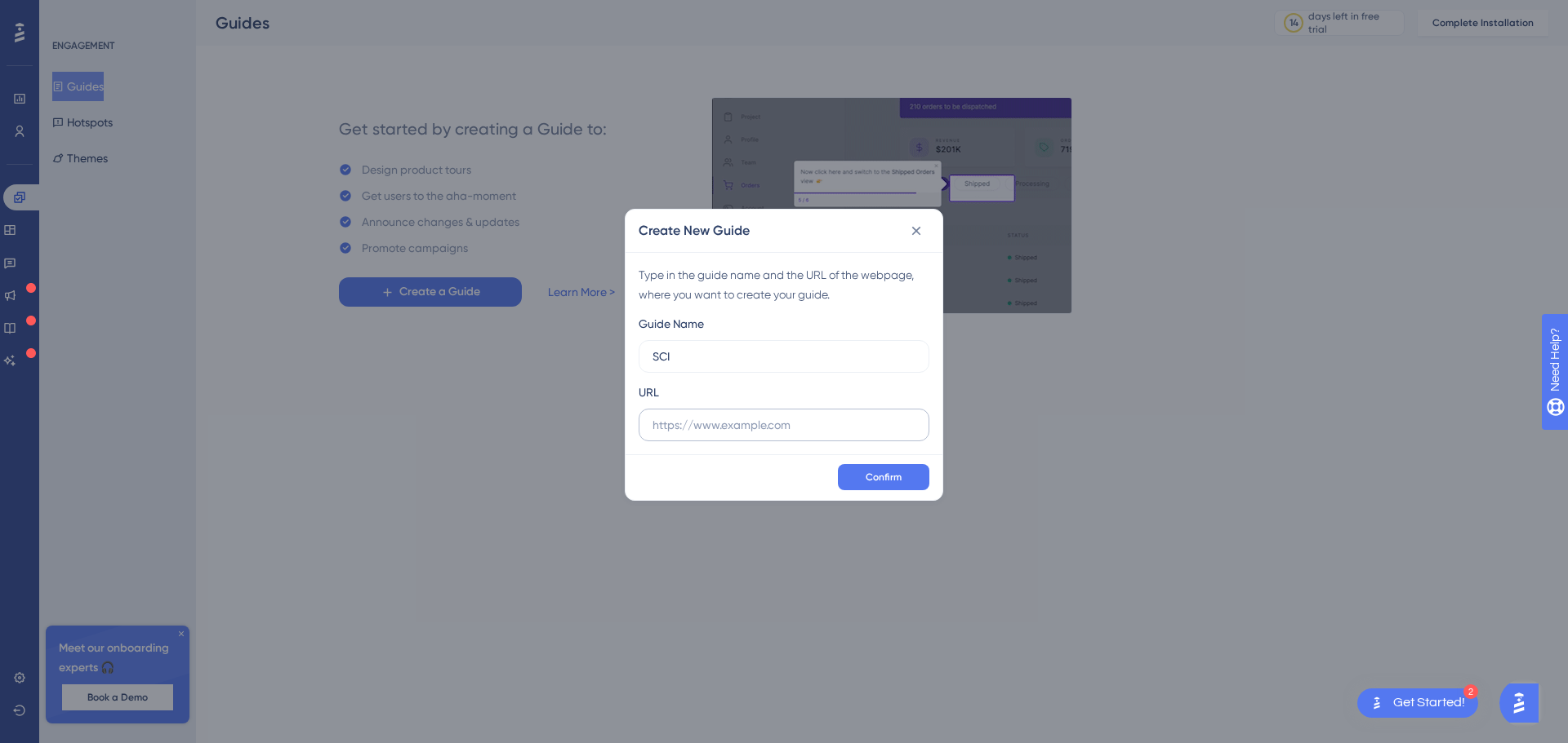
click at [794, 413] on label at bounding box center [784, 424] width 291 height 33
click at [794, 416] on input "text" at bounding box center [784, 425] width 263 height 18
paste input "https://socio.internacional.com.br/pt/hub"
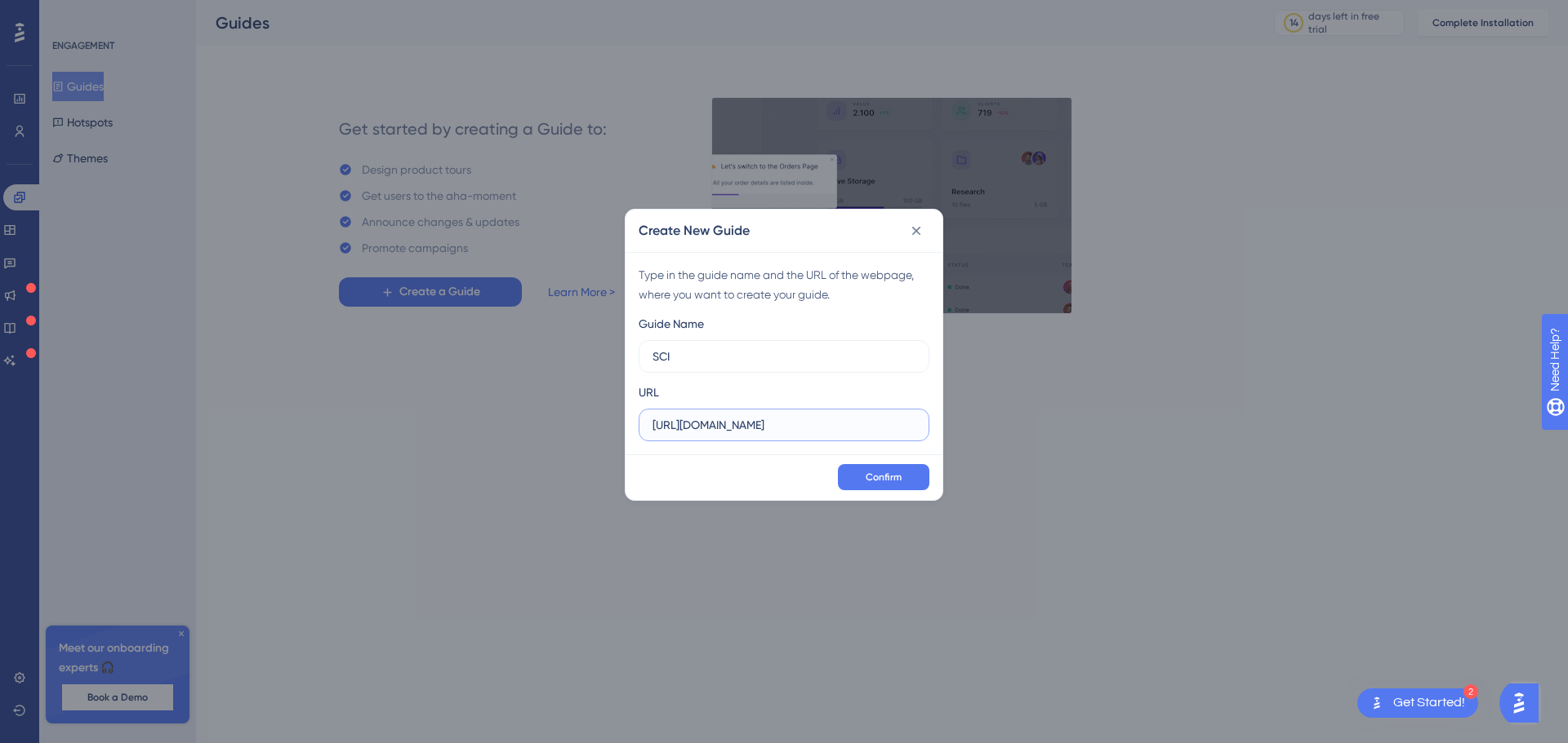
type input "https://socio.internacional.com.br/pt/hub"
click at [889, 456] on div "Confirm" at bounding box center [784, 477] width 317 height 46
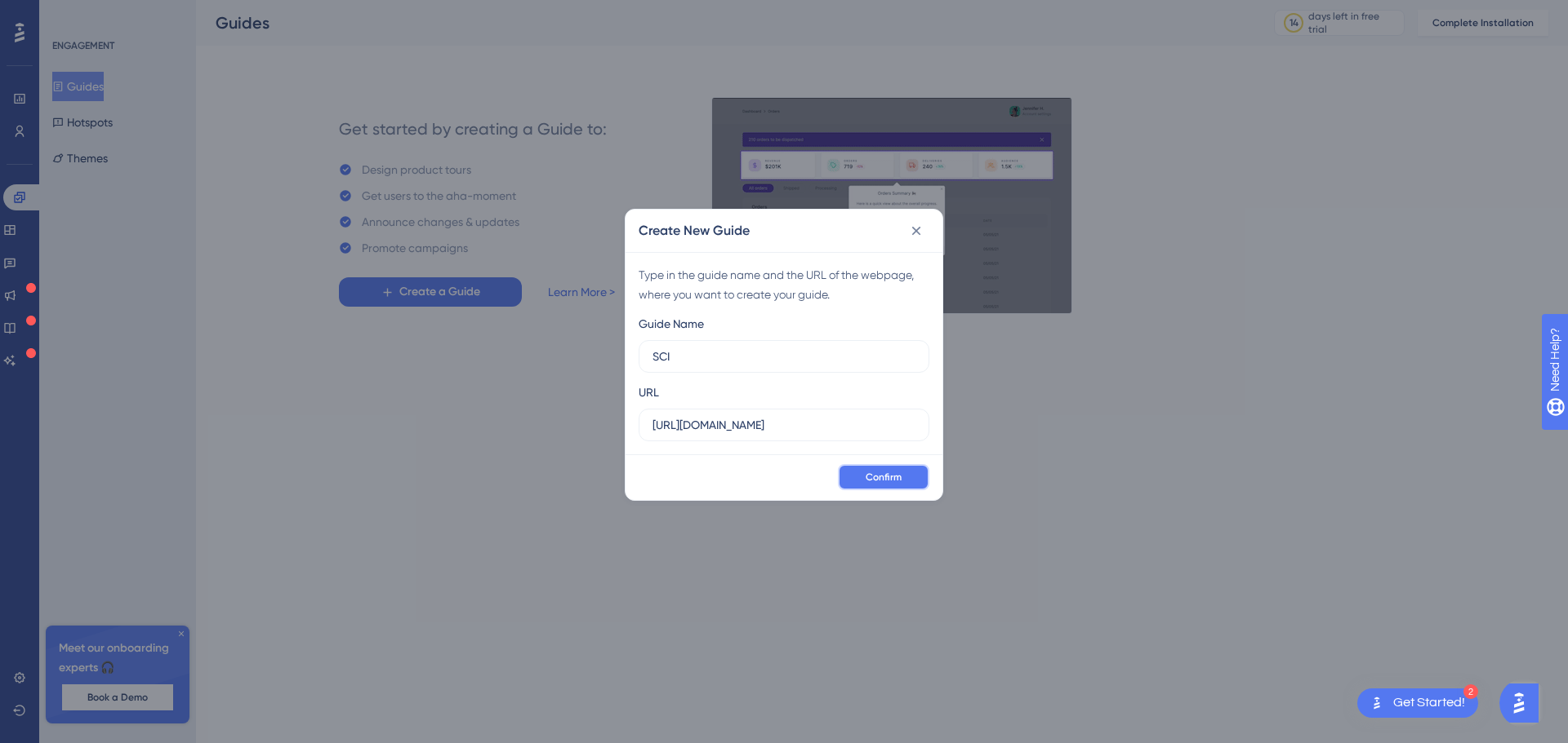
click at [888, 467] on button "Confirm" at bounding box center [884, 477] width 92 height 26
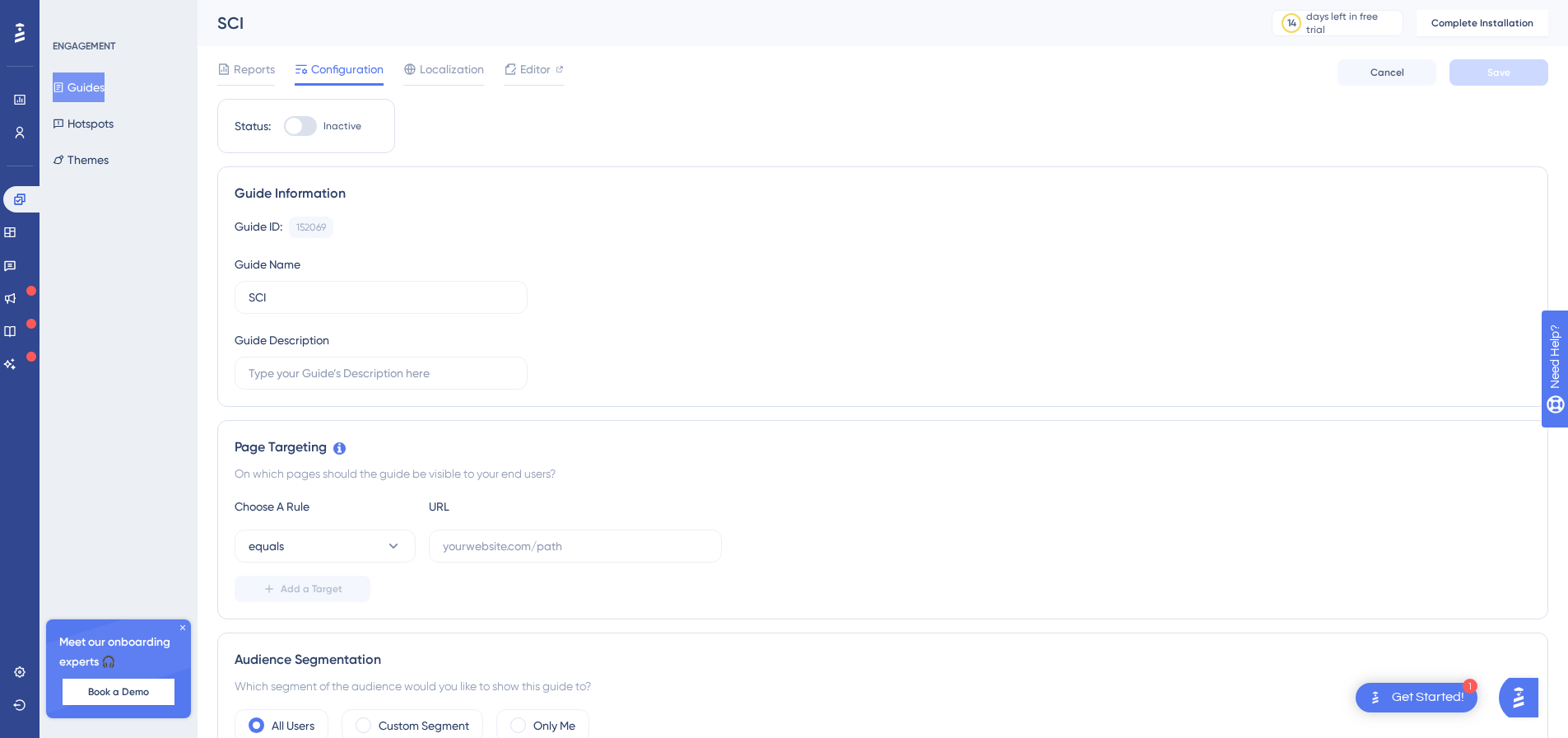
click at [179, 628] on icon at bounding box center [182, 627] width 10 height 10
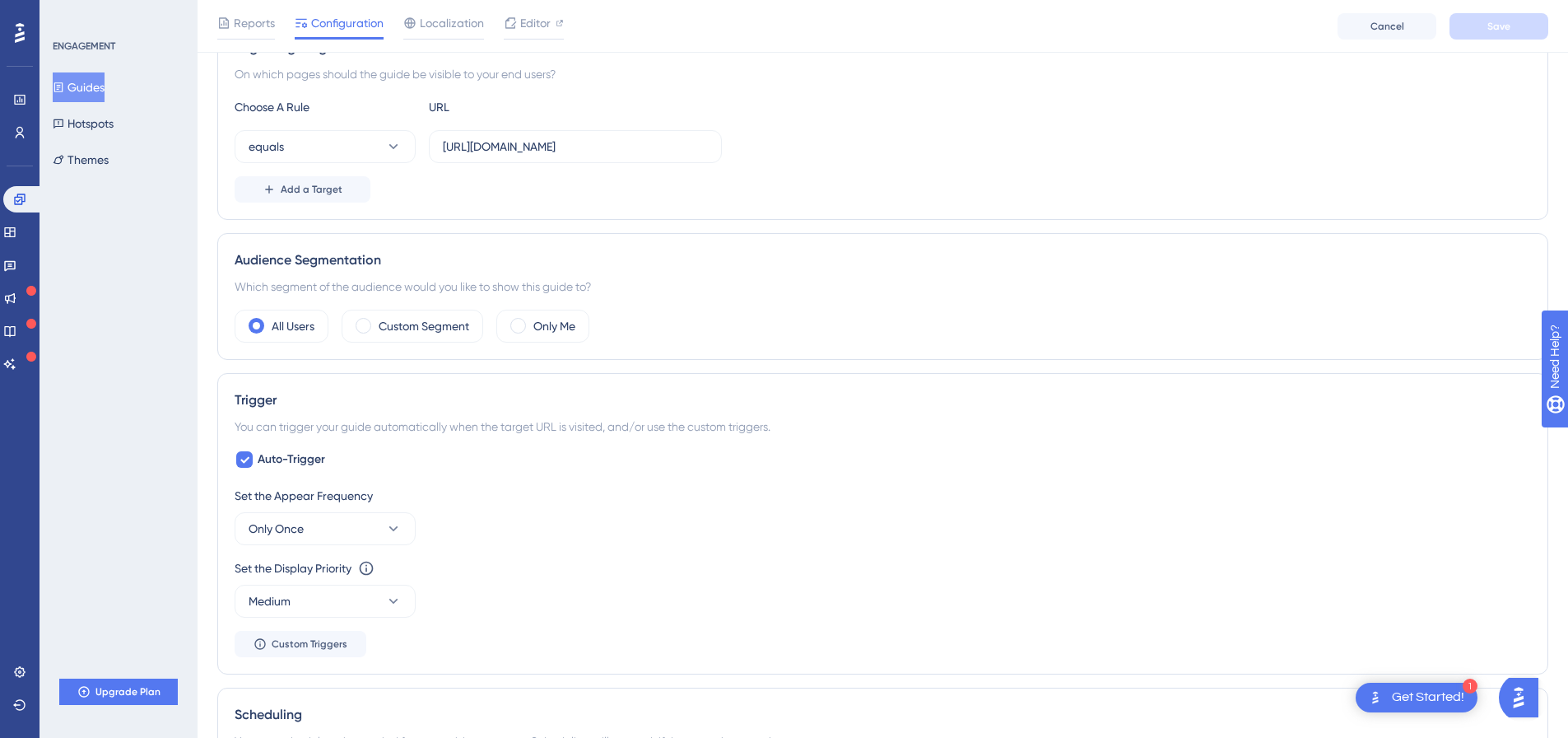
scroll to position [576, 0]
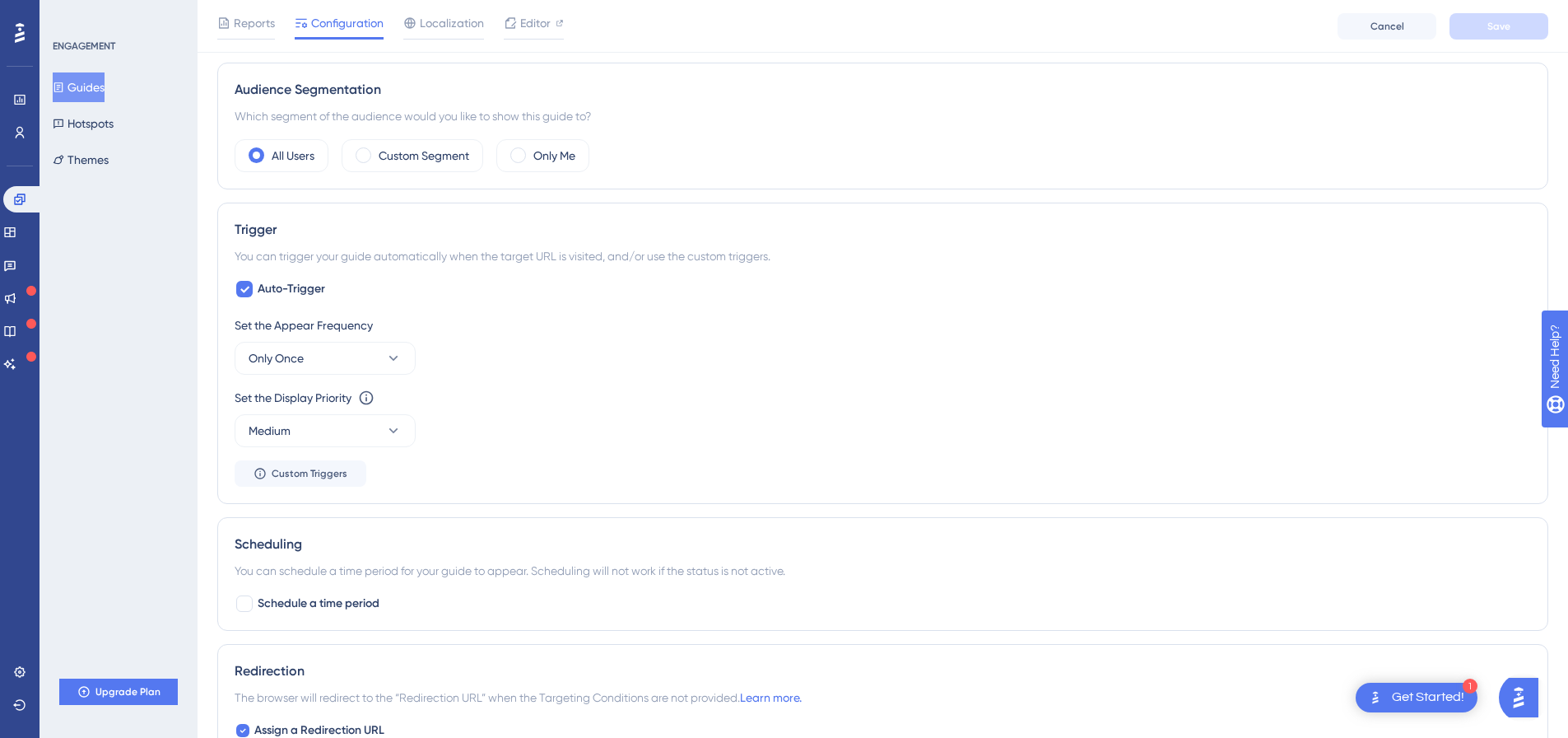
click at [105, 76] on button "Guides" at bounding box center [78, 87] width 51 height 29
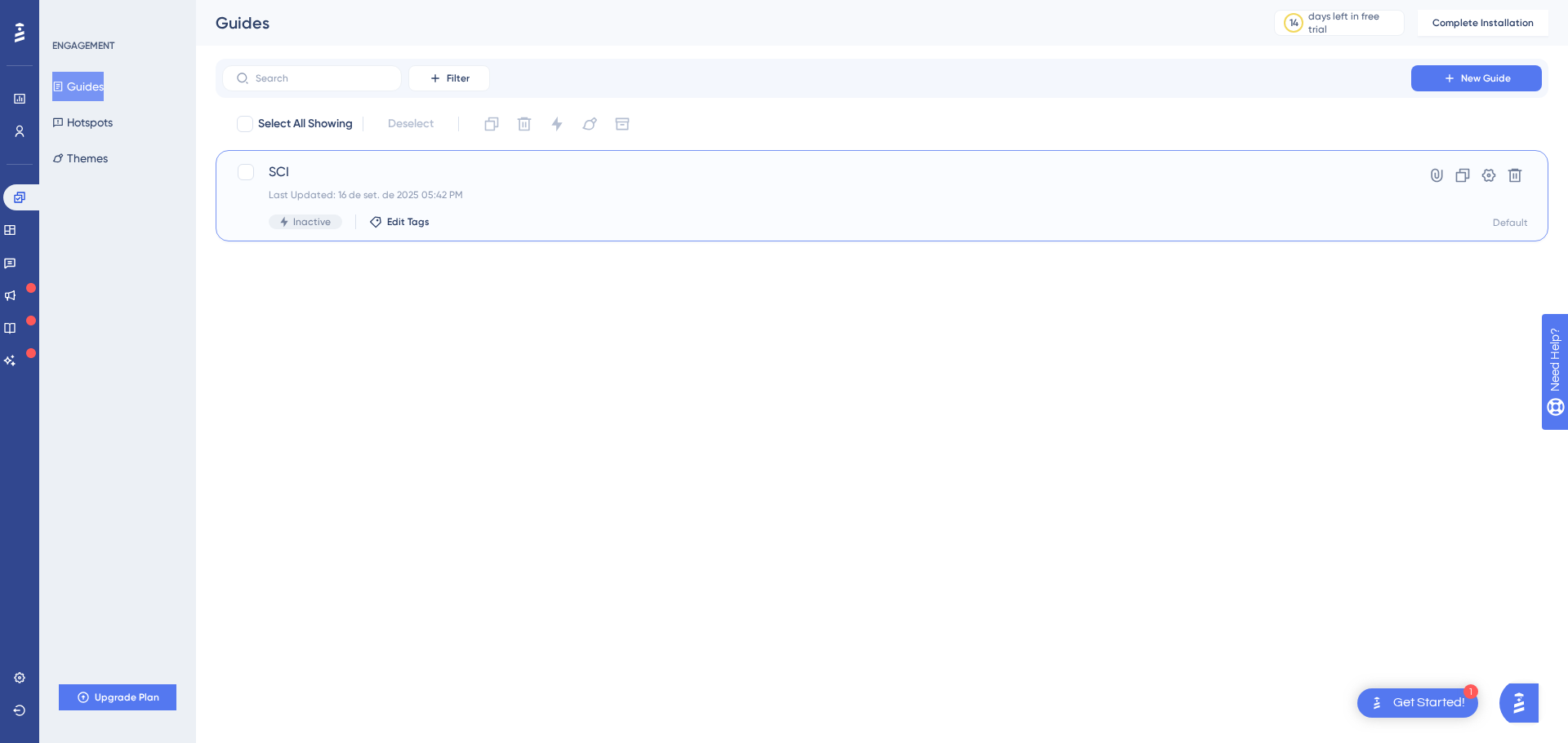
click at [341, 184] on div "SCI Last Updated: 16 de set. de 2025 05:42 PM Inactive Edit Tags" at bounding box center [817, 195] width 1096 height 67
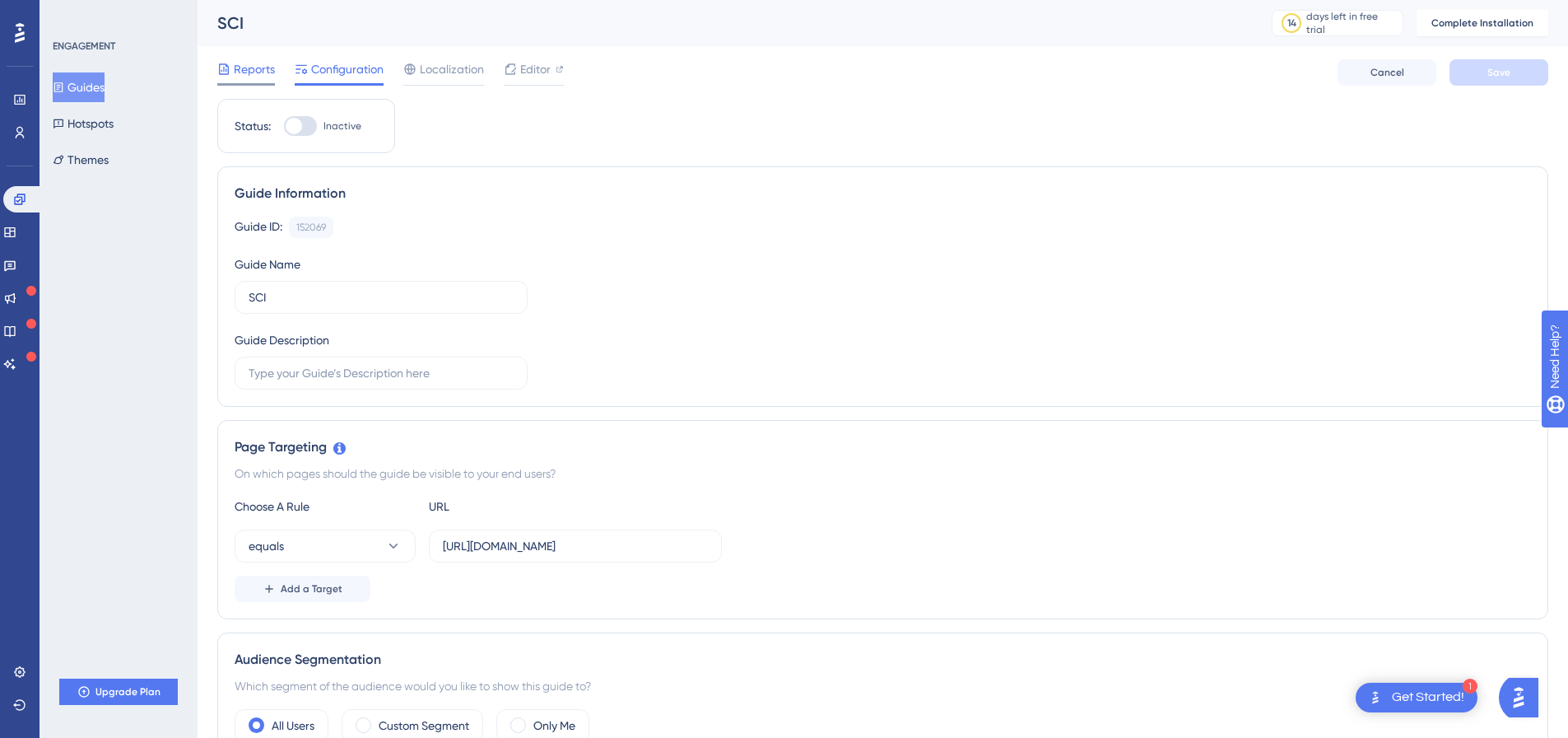
click at [254, 78] on span "Reports" at bounding box center [254, 69] width 41 height 20
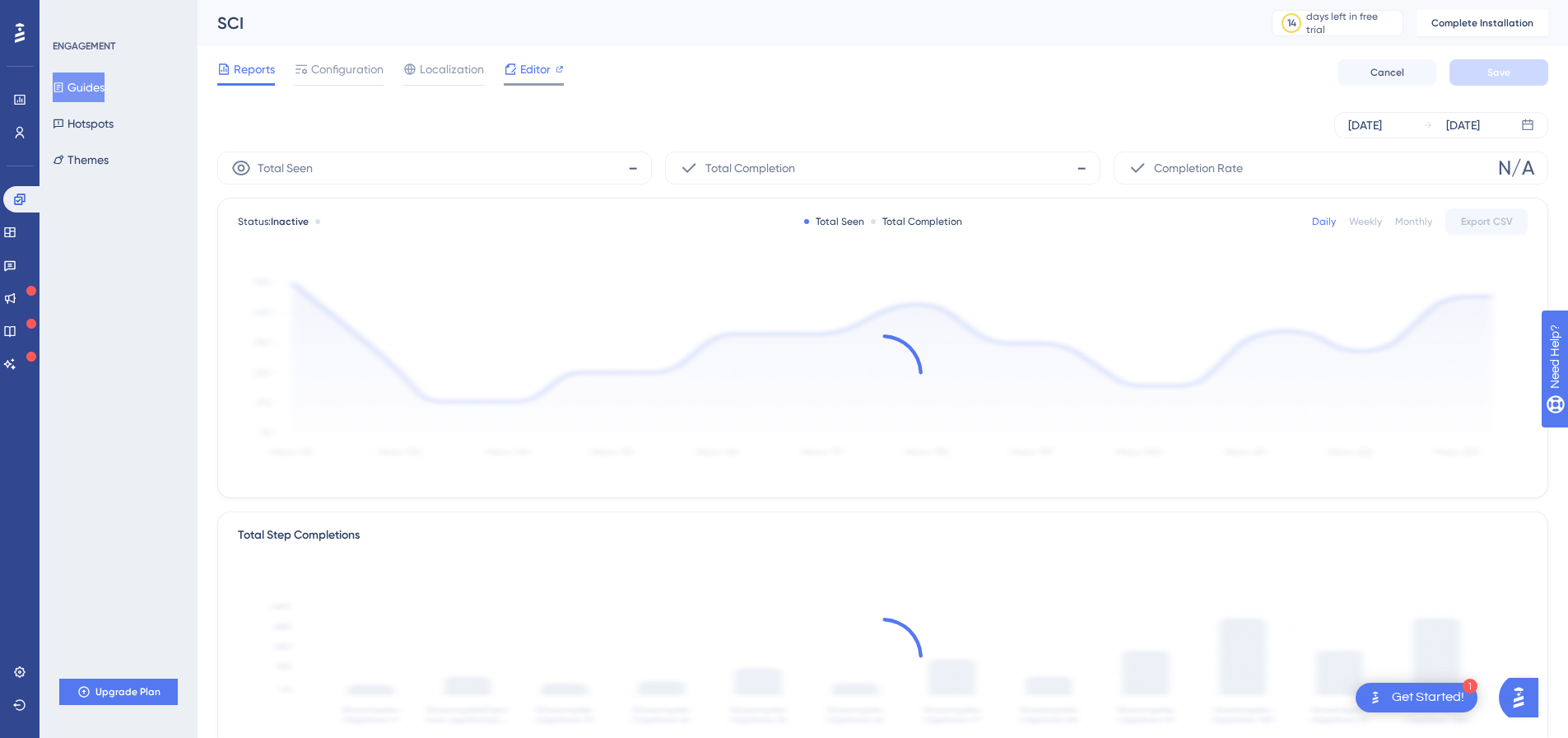
click at [524, 73] on span "Editor" at bounding box center [535, 69] width 30 height 20
